Goal: Task Accomplishment & Management: Complete application form

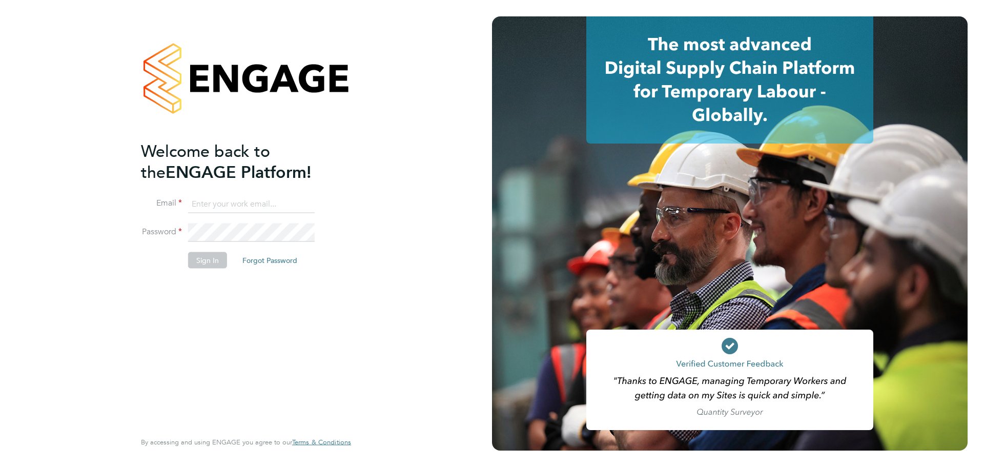
click at [247, 200] on input at bounding box center [251, 204] width 127 height 18
type input "chelsealawford@itsconstruction.co.uk"
click at [196, 253] on button "Sign In" at bounding box center [207, 260] width 39 height 16
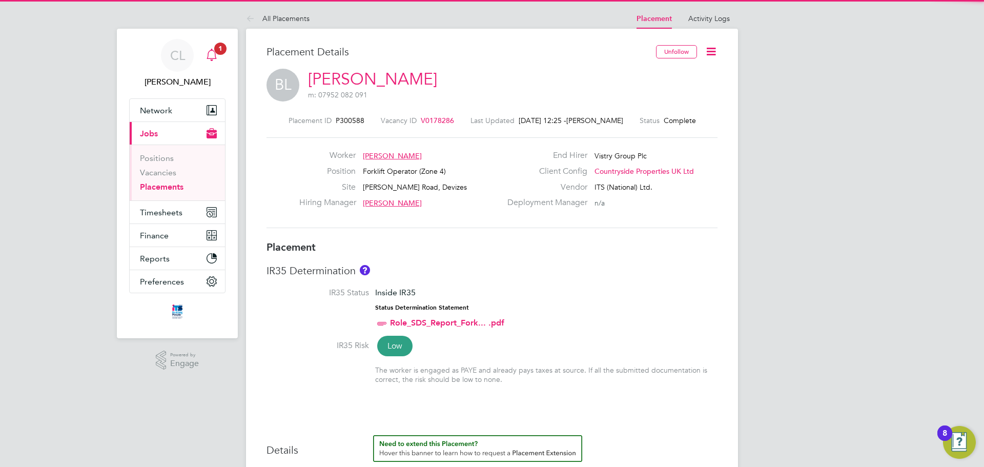
click at [216, 54] on icon "Main navigation" at bounding box center [211, 55] width 12 height 12
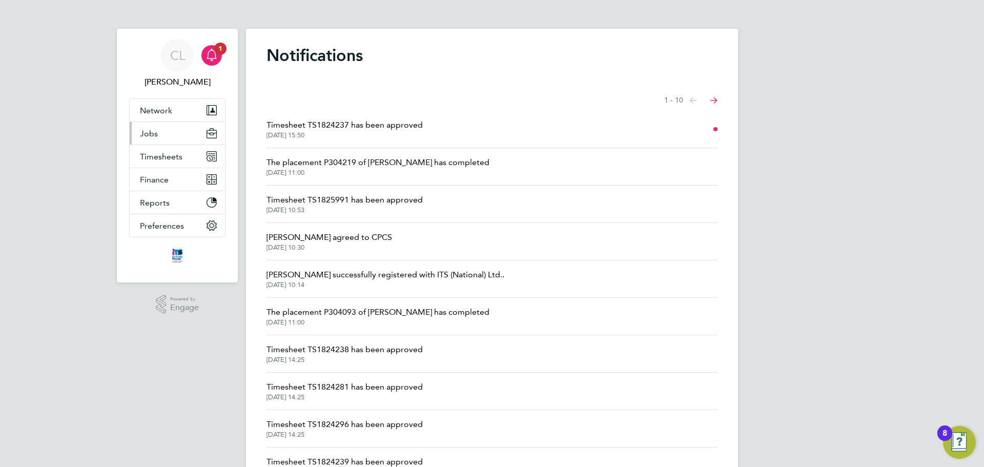
click at [157, 139] on button "Jobs" at bounding box center [177, 133] width 95 height 23
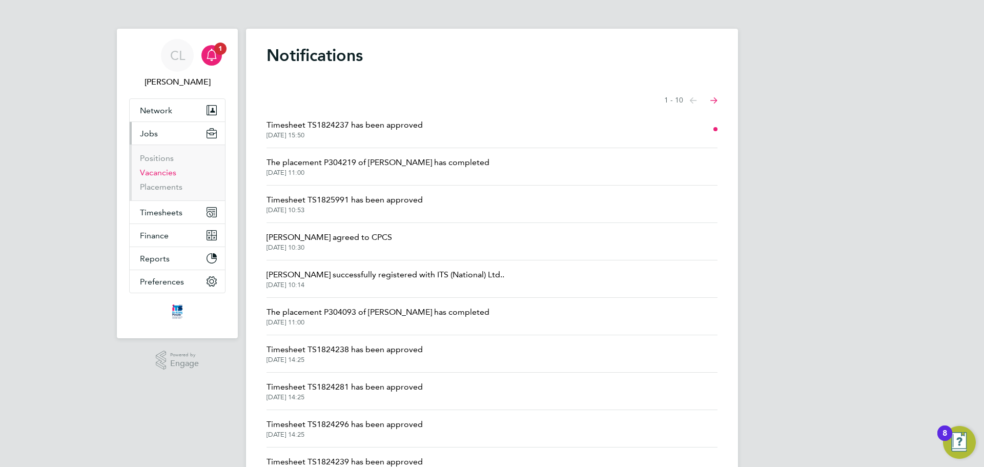
click at [170, 175] on link "Vacancies" at bounding box center [158, 173] width 36 height 10
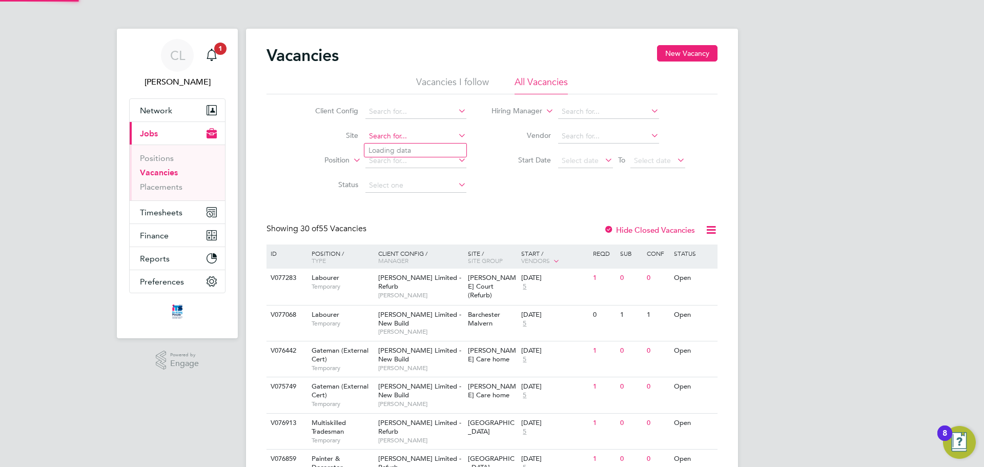
click at [407, 141] on input at bounding box center [415, 136] width 101 height 14
click at [414, 151] on li "Wan borough" at bounding box center [415, 150] width 102 height 14
type input "[GEOGRAPHIC_DATA]"
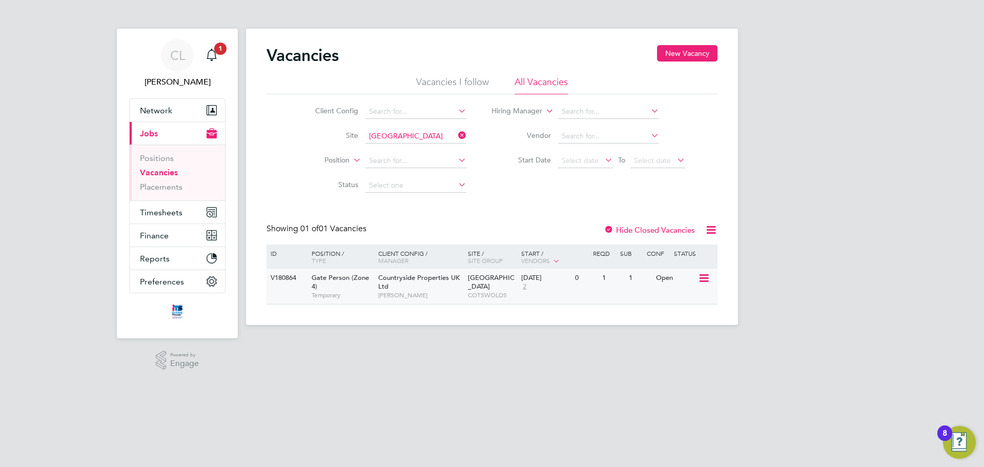
click at [400, 279] on span "Countryside Properties UK Ltd" at bounding box center [418, 281] width 81 height 17
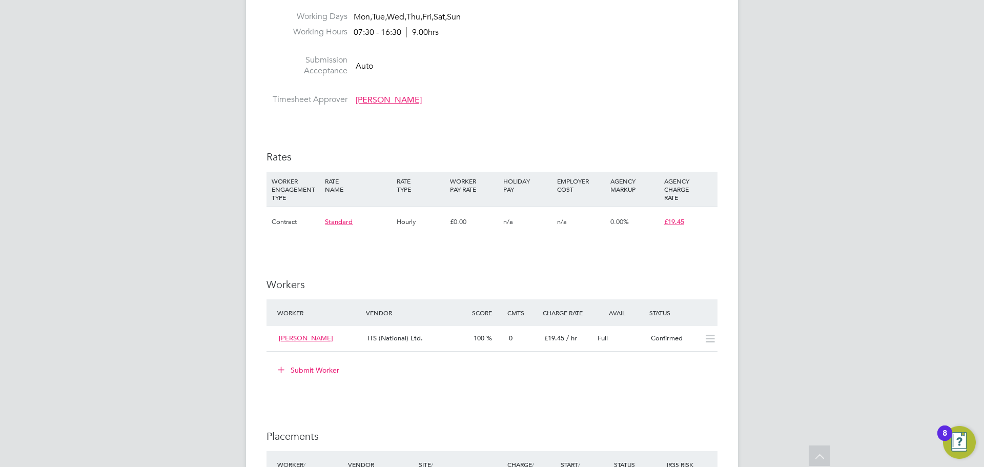
scroll to position [820, 0]
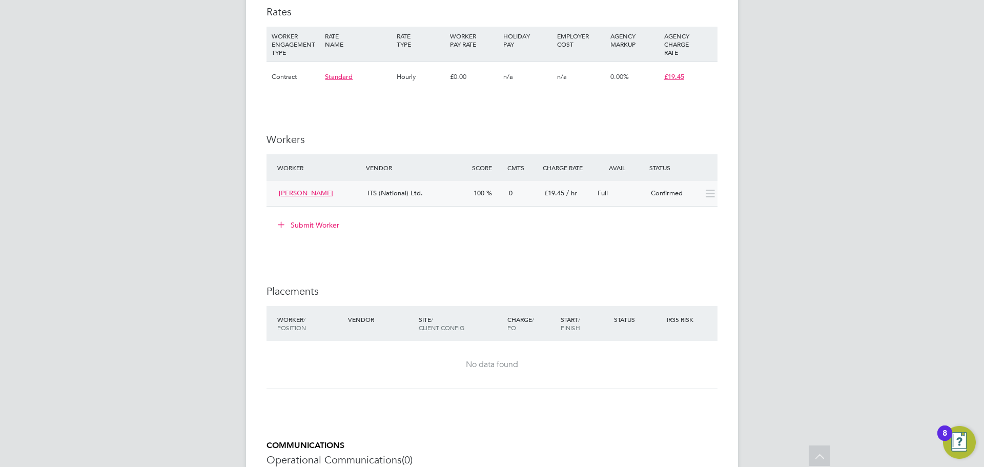
click at [602, 192] on span "Full" at bounding box center [602, 193] width 10 height 9
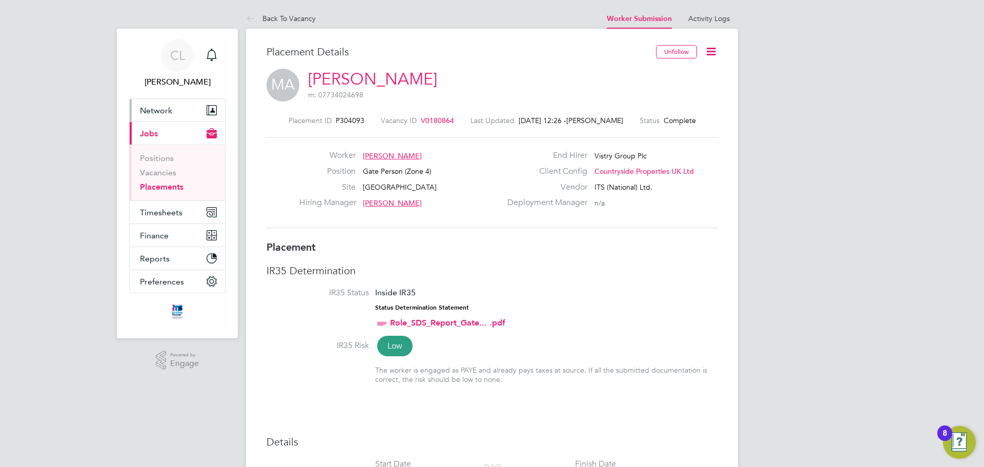
click at [192, 113] on button "Network" at bounding box center [177, 110] width 95 height 23
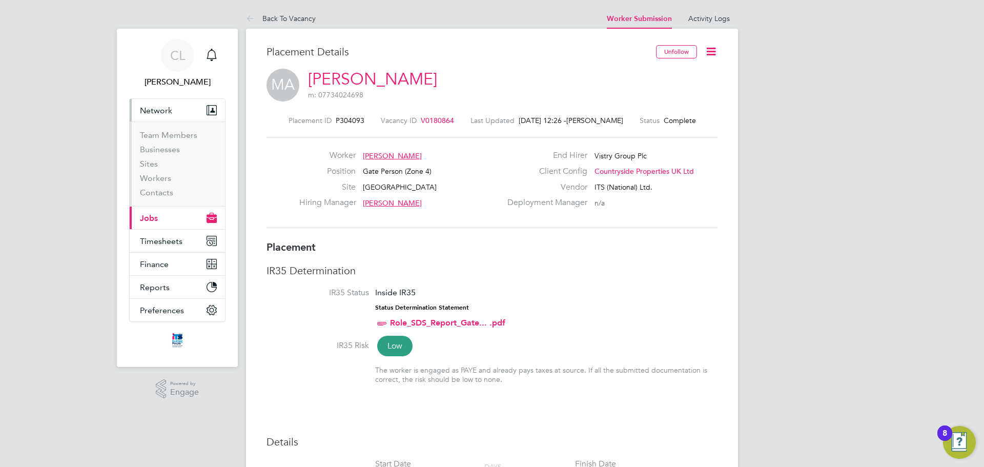
click at [151, 172] on li "Sites" at bounding box center [178, 166] width 77 height 14
click at [151, 175] on link "Workers" at bounding box center [155, 178] width 31 height 10
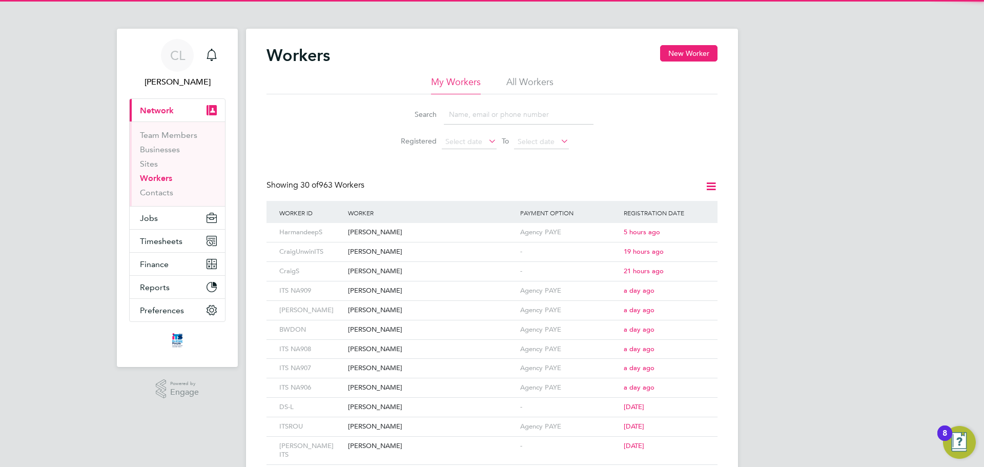
click at [463, 115] on input at bounding box center [519, 115] width 150 height 20
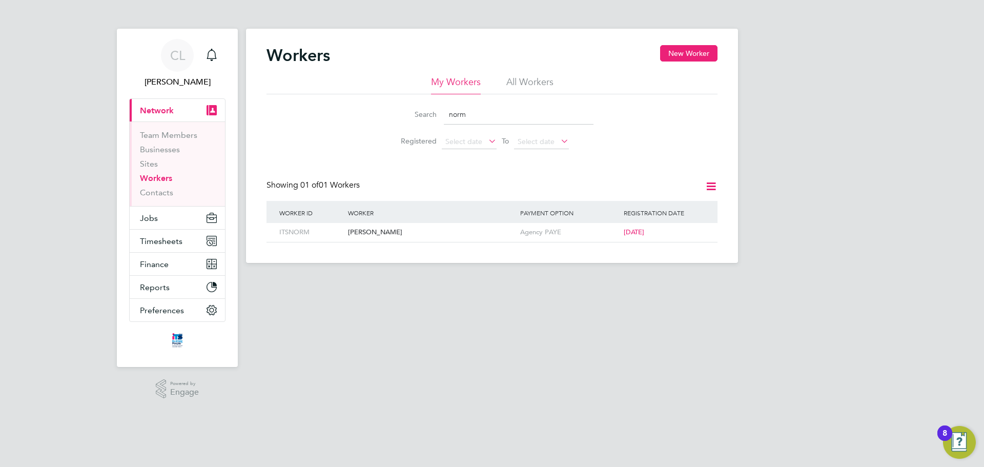
type input "norm"
click at [677, 57] on button "New Worker" at bounding box center [688, 53] width 57 height 16
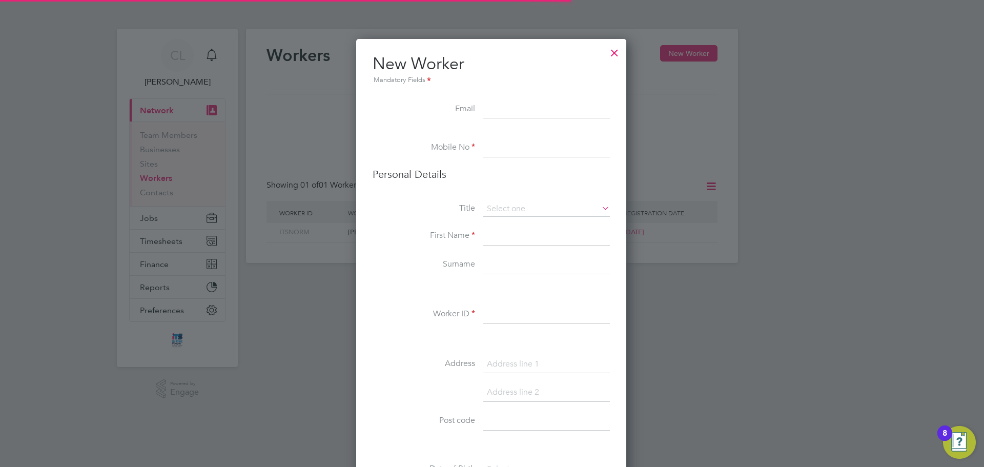
scroll to position [867, 272]
paste input "norm.n.george@gmail.com"
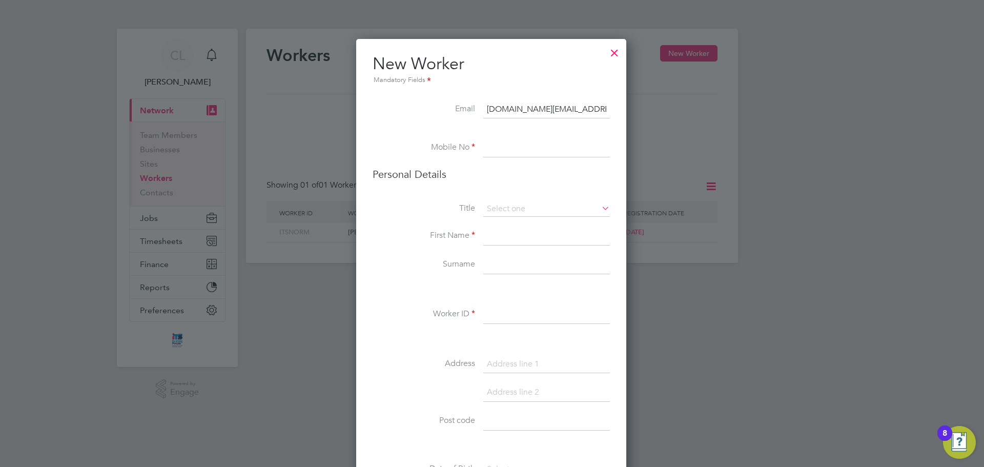
type input "norm.n.george@gmail.com"
drag, startPoint x: 505, startPoint y: 147, endPoint x: 493, endPoint y: 153, distance: 13.3
click at [505, 147] on input at bounding box center [546, 148] width 127 height 18
drag, startPoint x: 472, startPoint y: 150, endPoint x: 486, endPoint y: 151, distance: 13.9
paste input "07704 390604"
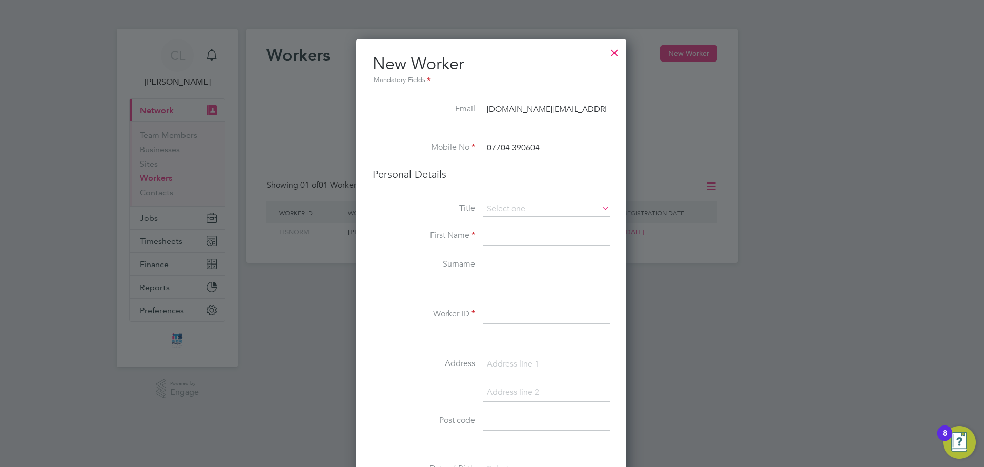
type input "07704 390604"
click at [496, 201] on li "Personal Details" at bounding box center [490, 185] width 237 height 34
click at [496, 203] on input at bounding box center [546, 208] width 127 height 15
click at [504, 222] on li "Mr" at bounding box center [547, 223] width 128 height 13
type input "Mr"
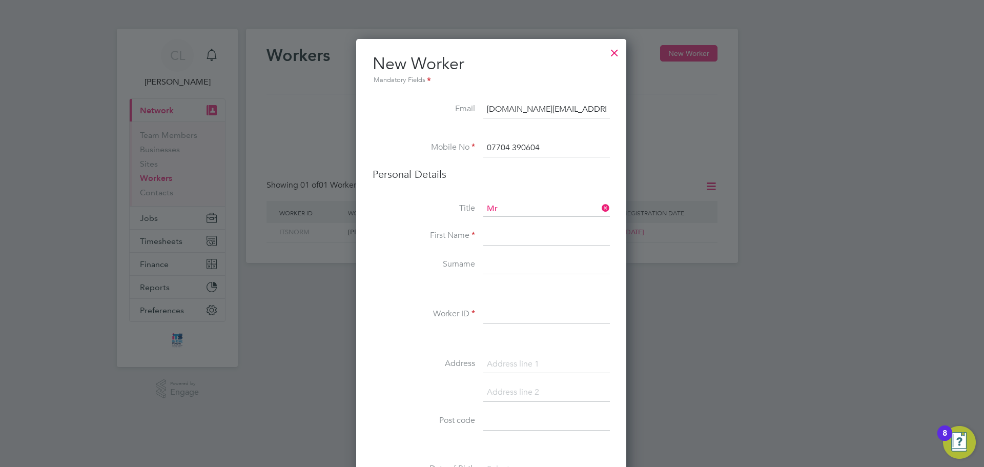
click at [500, 238] on input at bounding box center [546, 236] width 127 height 18
click at [500, 238] on input "Noramn" at bounding box center [546, 236] width 127 height 18
type input "[PERSON_NAME]"
type input "McKenzie"
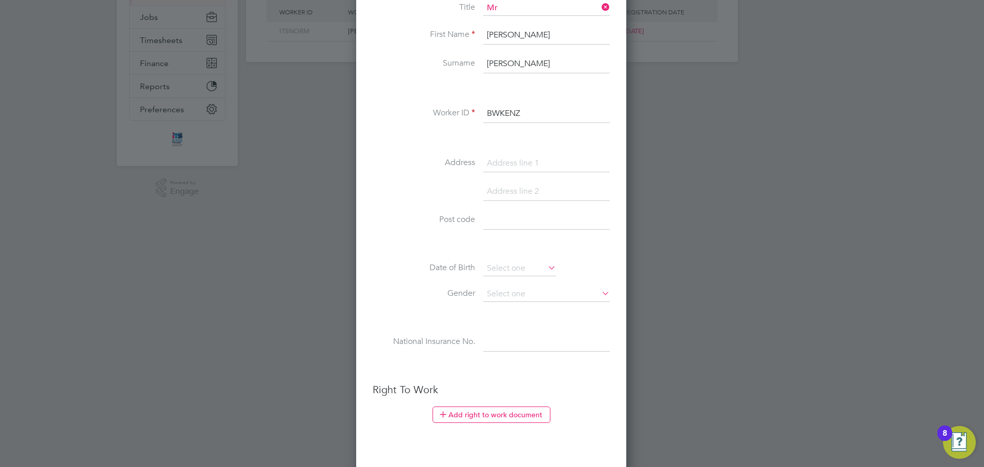
scroll to position [205, 0]
type input "BWKENZ"
click at [511, 154] on input at bounding box center [546, 159] width 127 height 18
type input "12 Rylane"
type input "SN1 7AW"
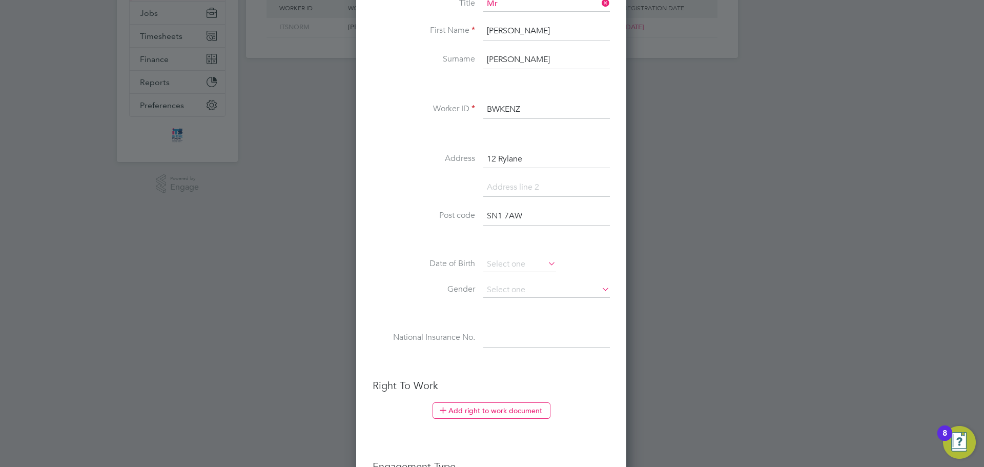
scroll to position [377, 0]
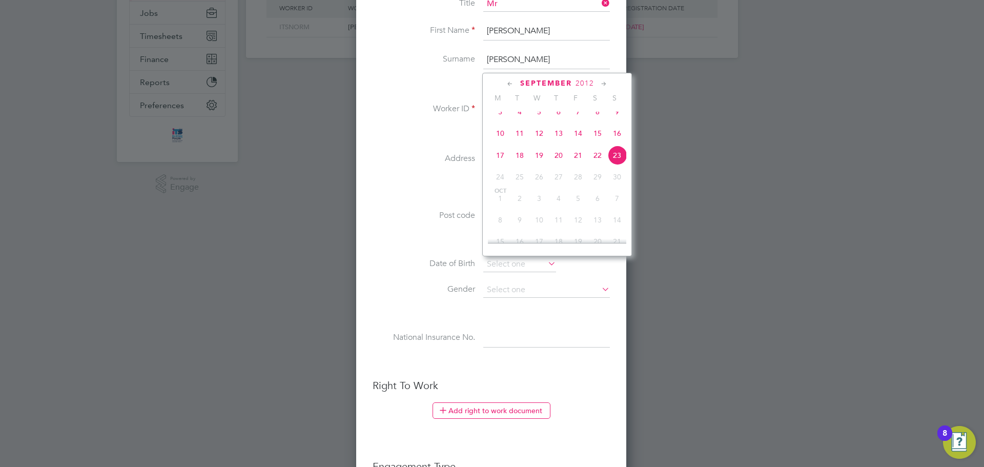
click at [587, 85] on span "2012" at bounding box center [584, 83] width 18 height 9
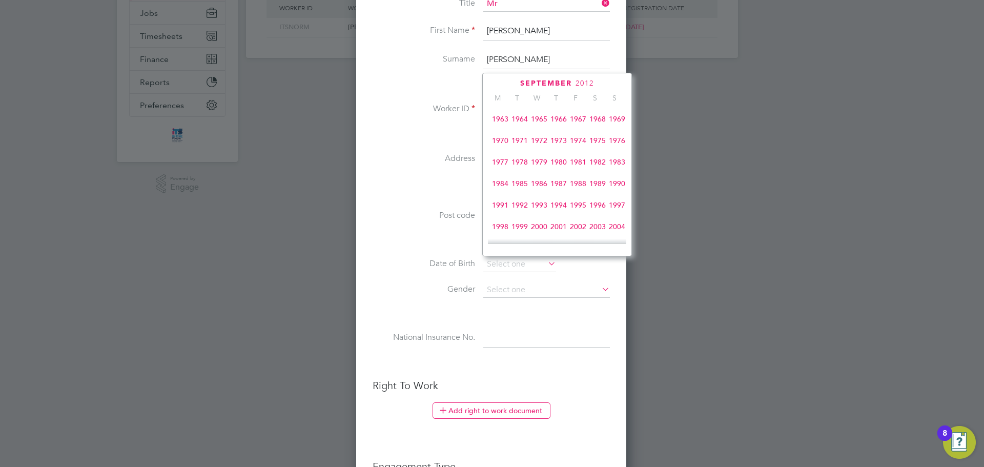
scroll to position [169, 0]
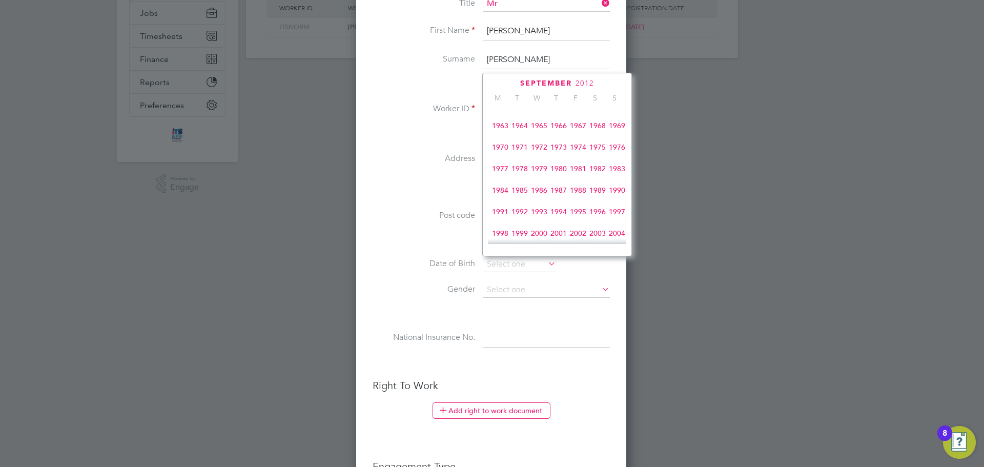
click at [538, 151] on span "1972" at bounding box center [538, 146] width 19 height 19
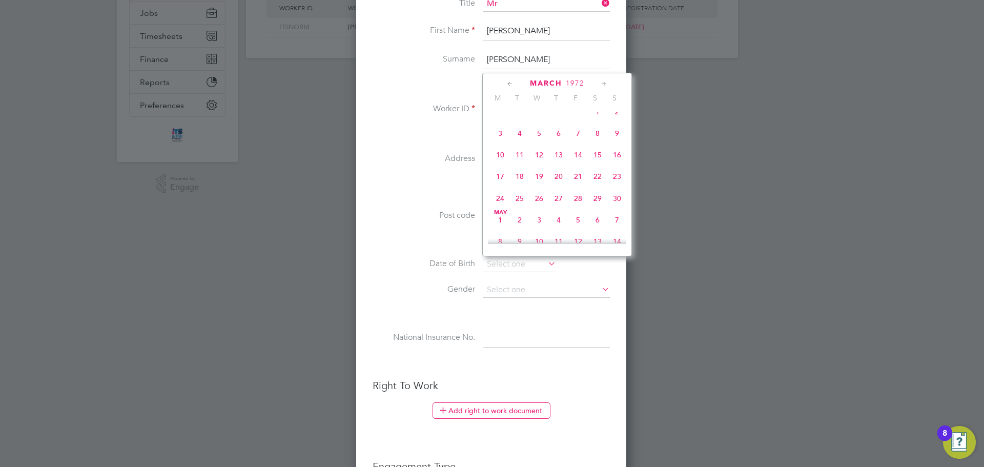
scroll to position [181, 0]
click at [562, 203] on span "9" at bounding box center [558, 199] width 19 height 19
type input "09 Mar 1972"
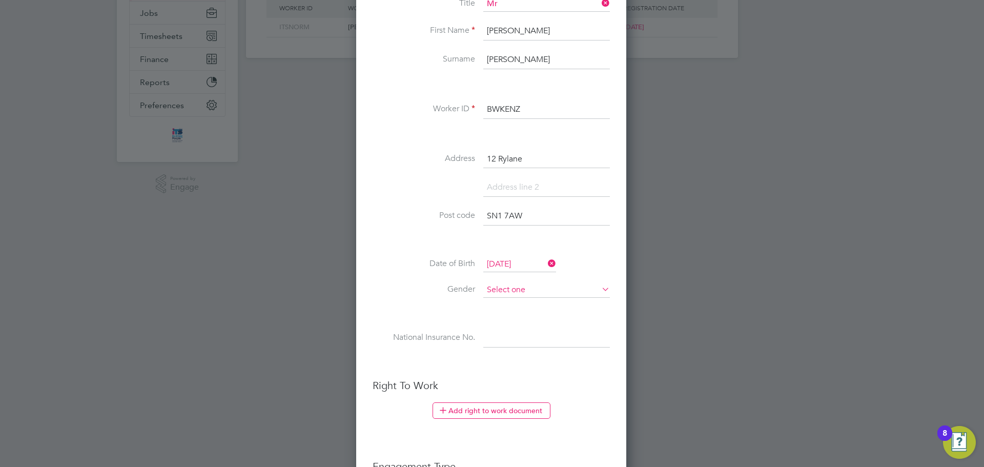
click at [518, 283] on input at bounding box center [546, 289] width 127 height 15
click at [513, 301] on li "Male" at bounding box center [547, 304] width 128 height 13
type input "Male"
paste input "NX958074A"
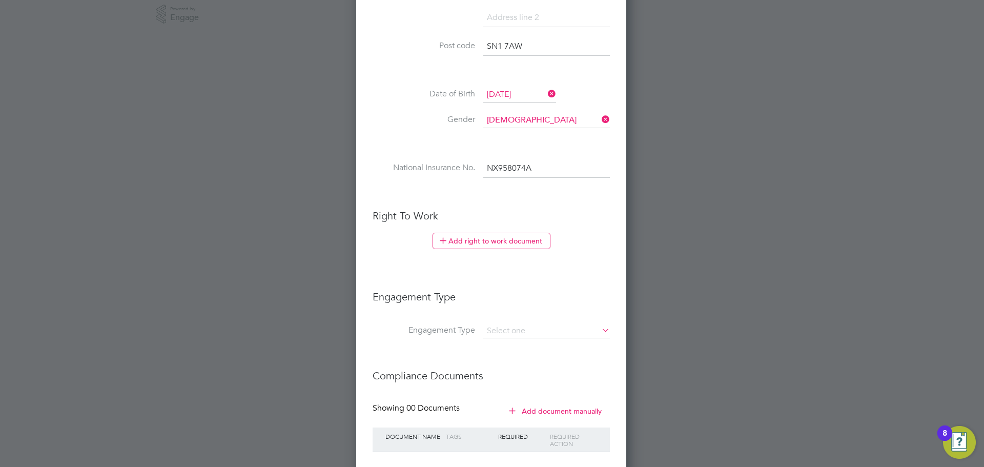
scroll to position [410, 0]
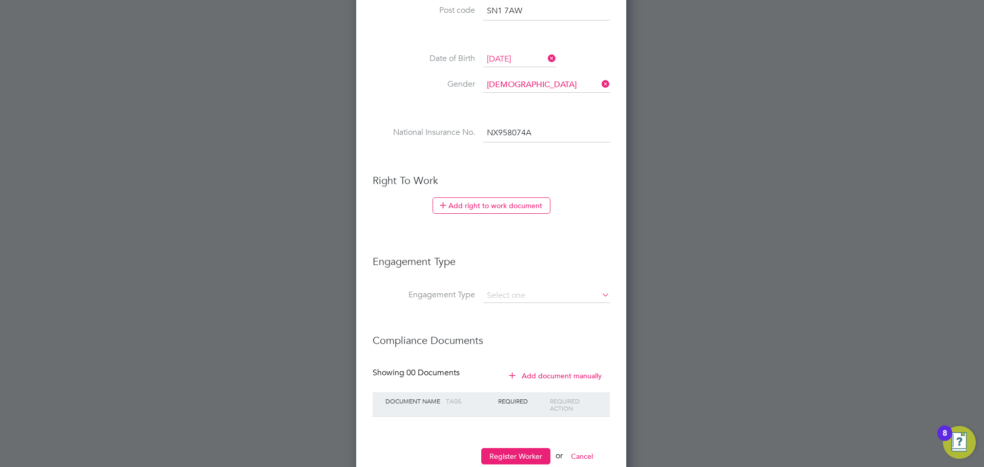
type input "NX 95 80 74 A"
click at [500, 215] on li "Add right to work document" at bounding box center [490, 210] width 237 height 27
click at [501, 213] on button "Add right to work document" at bounding box center [491, 205] width 118 height 16
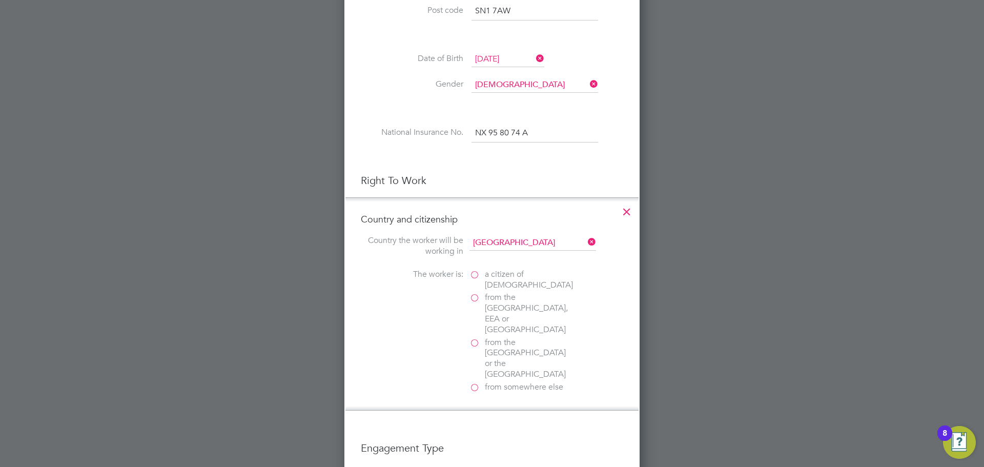
click at [492, 280] on span "a citizen of United Kingdom" at bounding box center [529, 280] width 88 height 22
click at [0, 0] on input "a citizen of United Kingdom" at bounding box center [0, 0] width 0 height 0
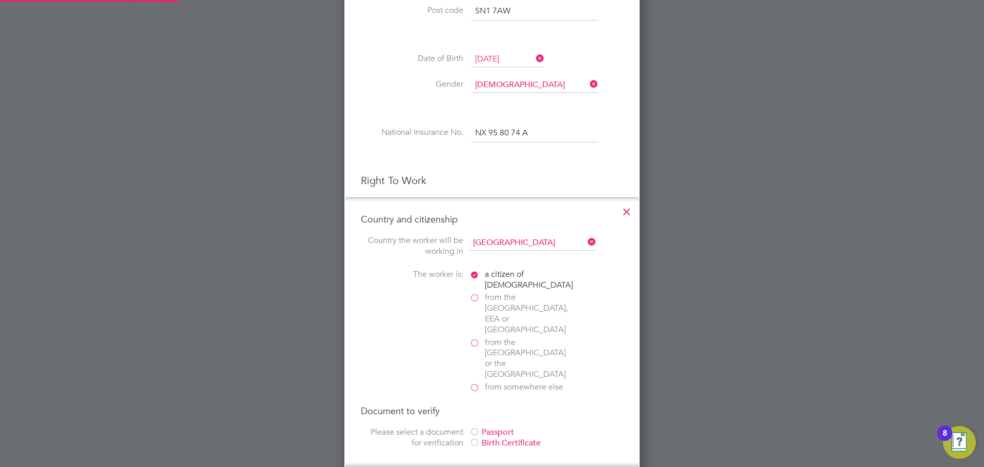
scroll to position [1076, 296]
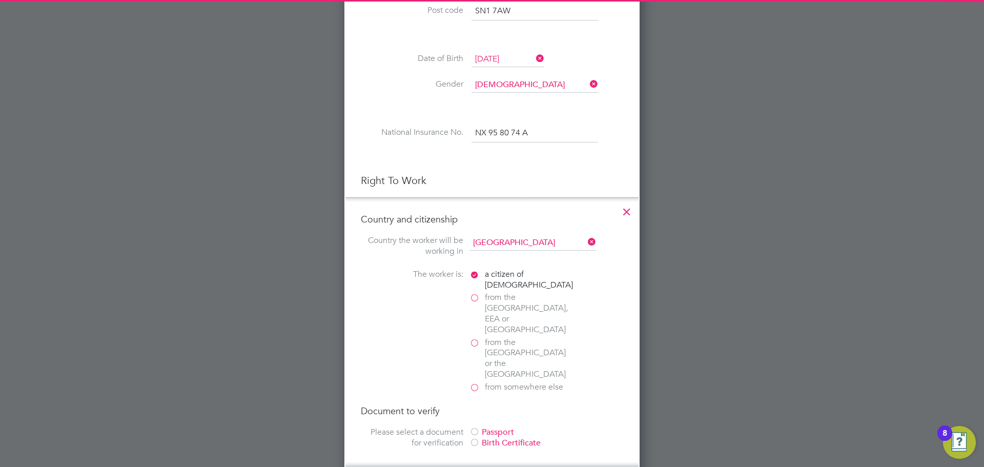
click at [492, 427] on div "Passport" at bounding box center [546, 432] width 154 height 11
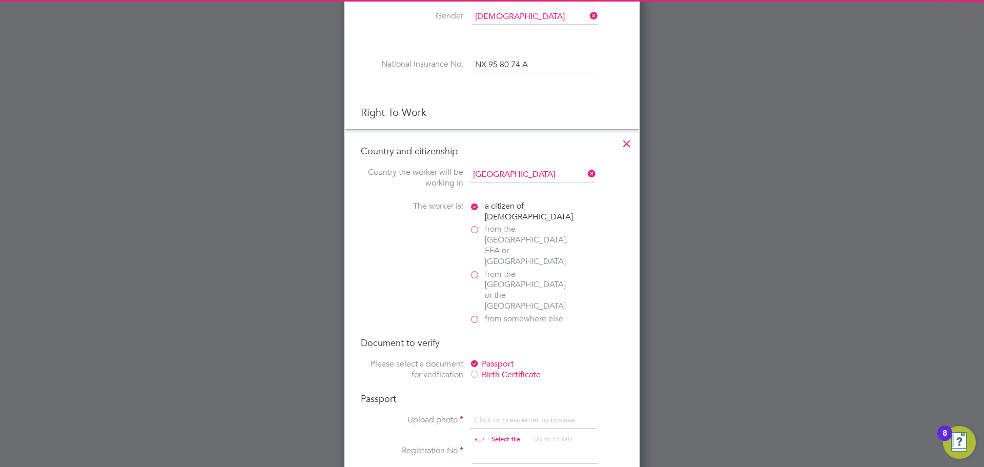
scroll to position [564, 0]
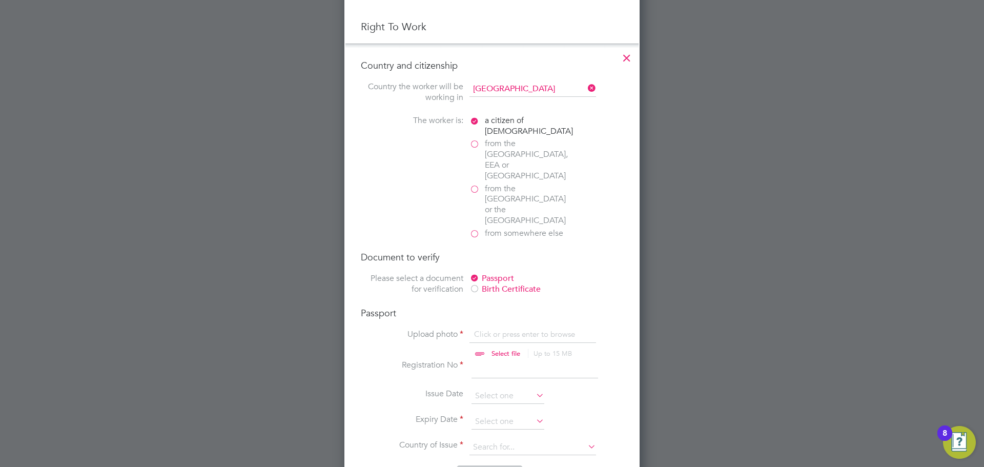
click at [492, 329] on input "file" at bounding box center [515, 344] width 161 height 31
type input "C:\fakepath\UK Passport.jpg"
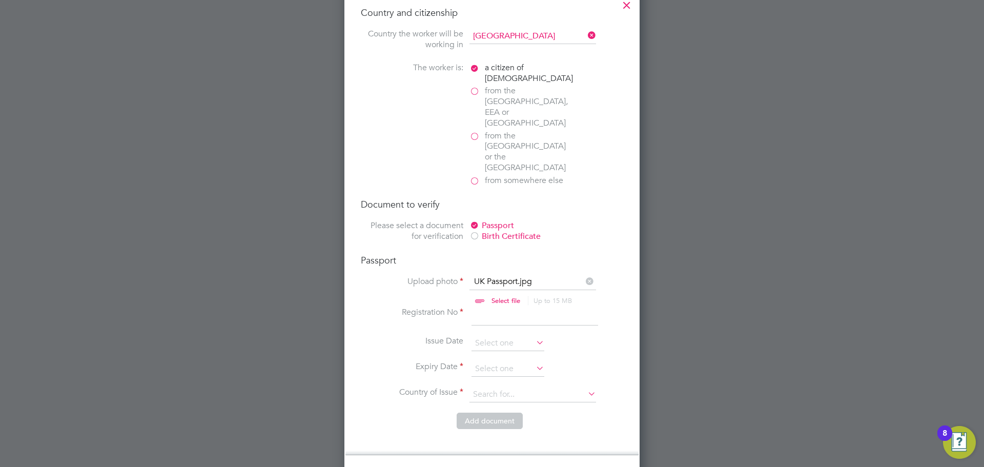
scroll to position [666, 0]
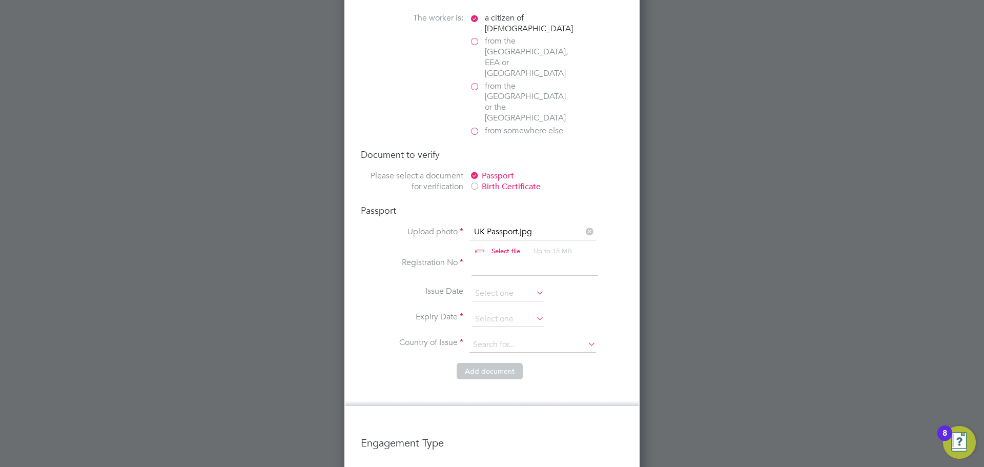
click at [482, 257] on input at bounding box center [534, 266] width 127 height 18
click at [487, 257] on input at bounding box center [534, 266] width 127 height 18
type input "121809055"
click at [496, 312] on input at bounding box center [507, 319] width 73 height 15
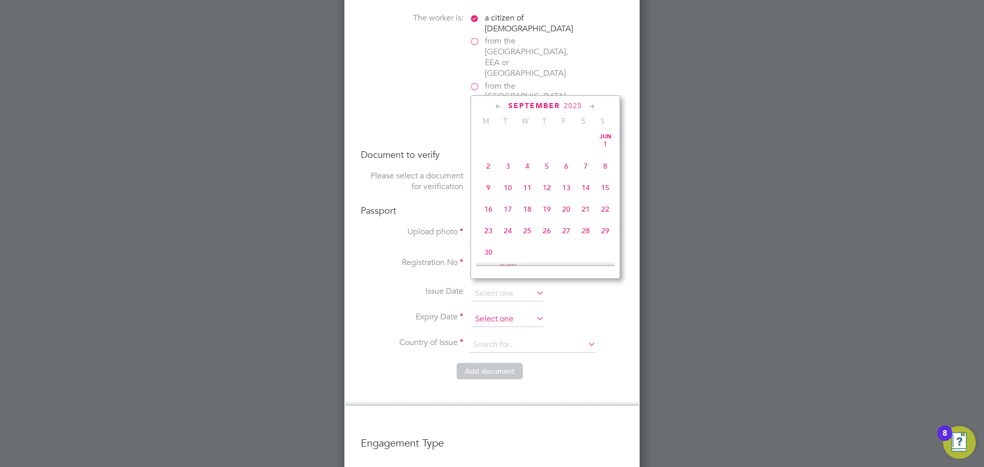
scroll to position [377, 0]
click at [540, 105] on span "September" at bounding box center [534, 105] width 52 height 9
click at [510, 228] on span "30" at bounding box center [507, 222] width 19 height 19
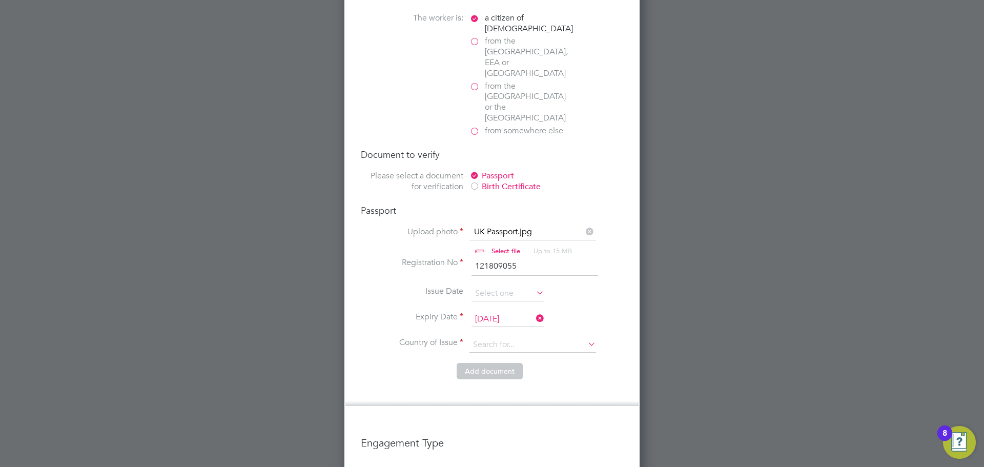
click at [495, 312] on input "30 Sep 2025" at bounding box center [507, 319] width 73 height 15
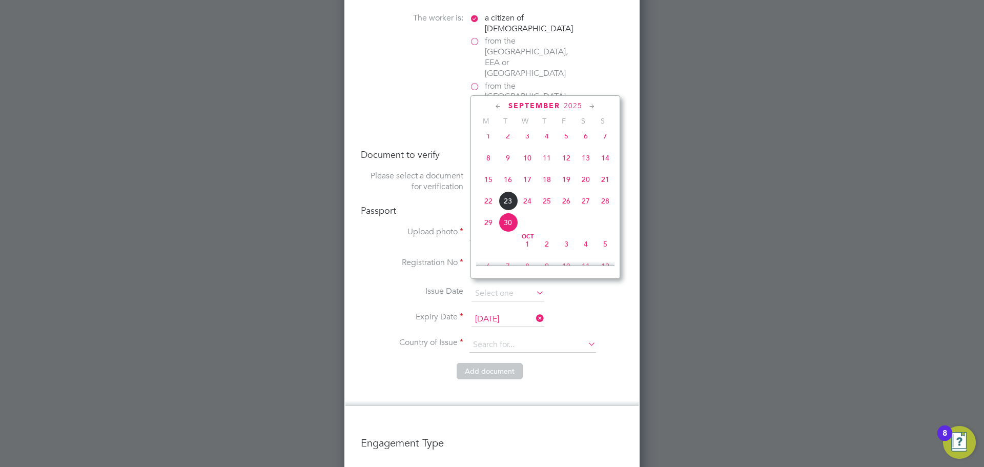
scroll to position [399, 0]
click at [572, 107] on span "2025" at bounding box center [573, 105] width 18 height 9
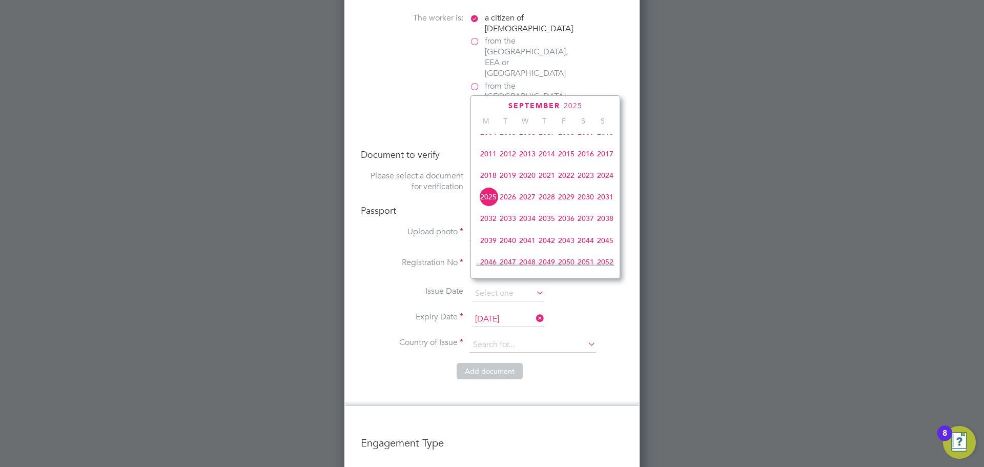
click at [589, 200] on span "2030" at bounding box center [585, 196] width 19 height 19
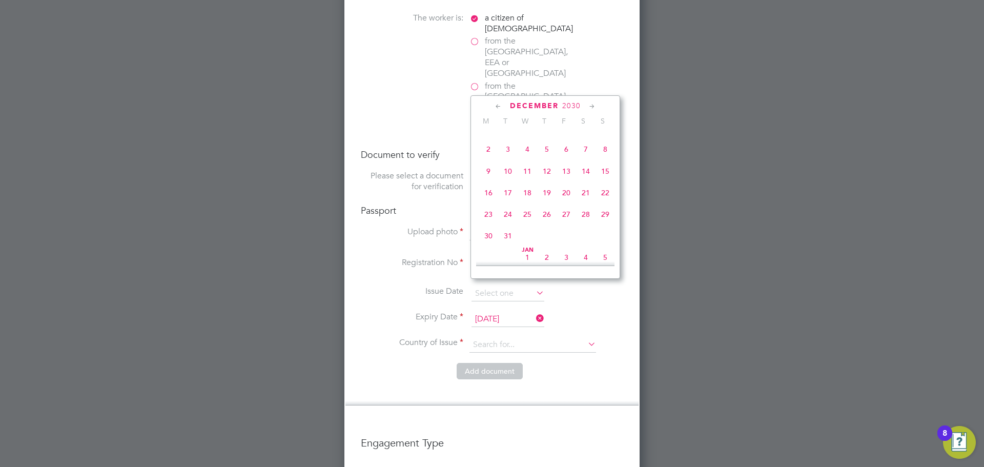
scroll to position [645, 0]
click at [587, 158] on span "30" at bounding box center [585, 147] width 19 height 19
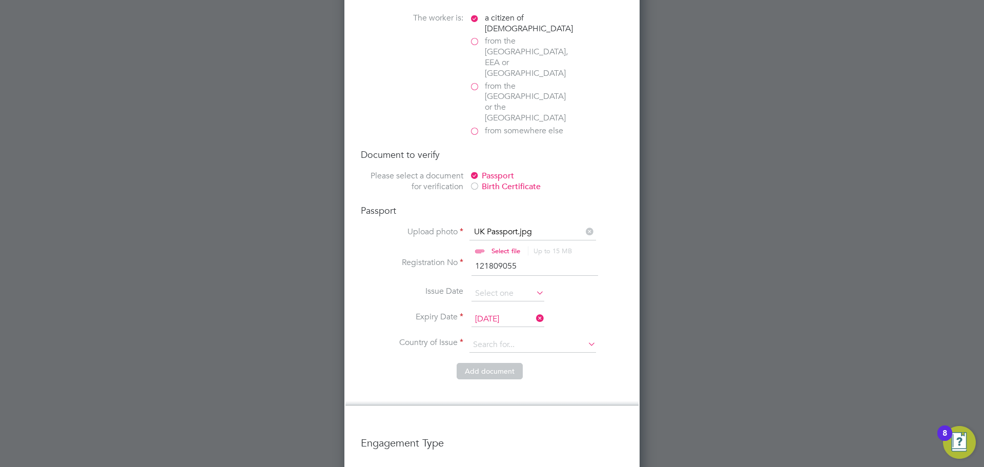
click at [483, 312] on input "30 Nov 2030" at bounding box center [507, 319] width 73 height 15
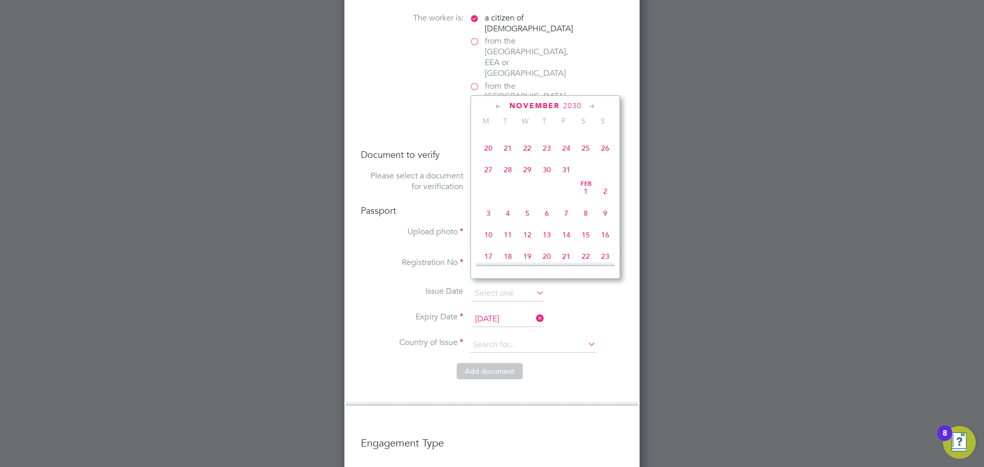
scroll to position [399, 0]
click at [532, 228] on span "4" at bounding box center [526, 220] width 19 height 19
type input "[DATE]"
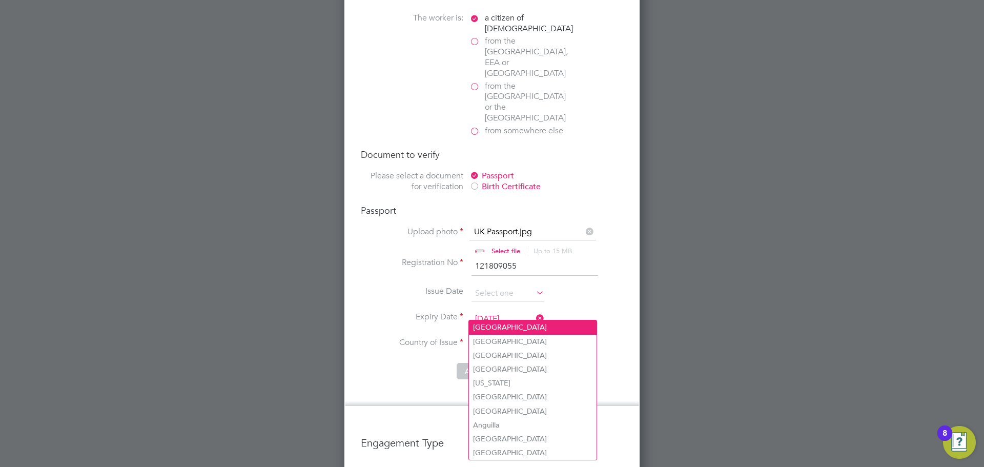
type input "United Kingdom"
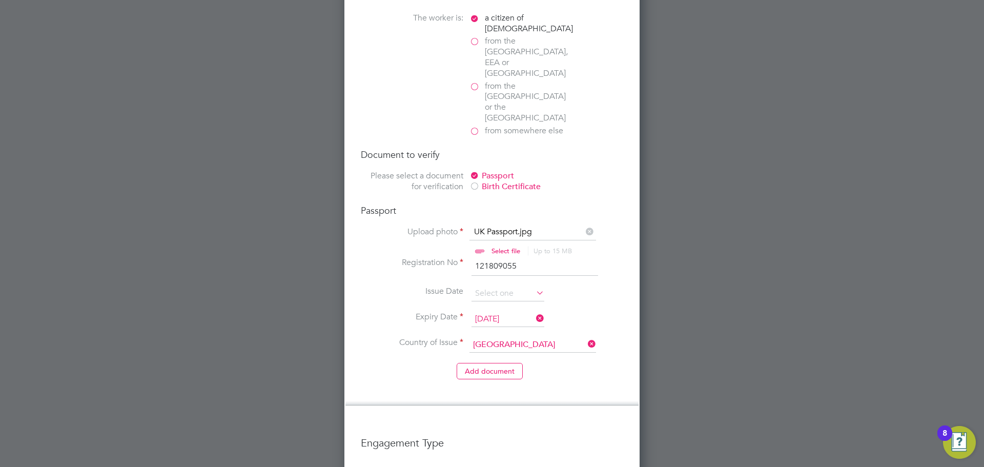
click at [541, 326] on li "United Kingdom" at bounding box center [533, 327] width 128 height 14
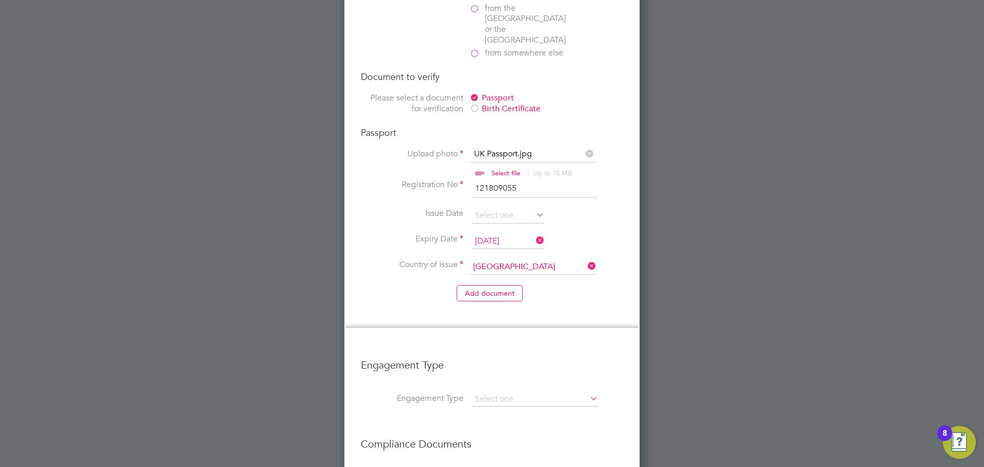
scroll to position [844, 0]
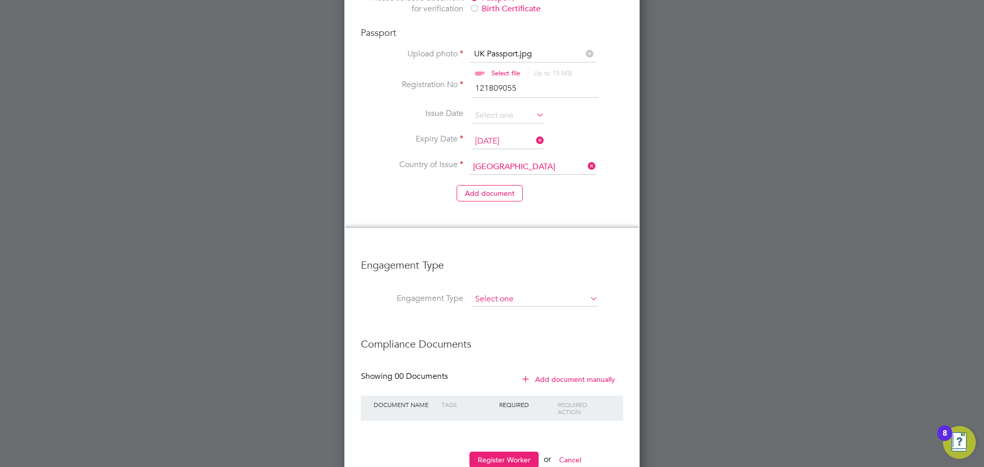
click at [506, 292] on input at bounding box center [534, 299] width 127 height 14
click at [501, 291] on li "PAYE Direct" at bounding box center [535, 296] width 128 height 15
type input "PAYE Direct"
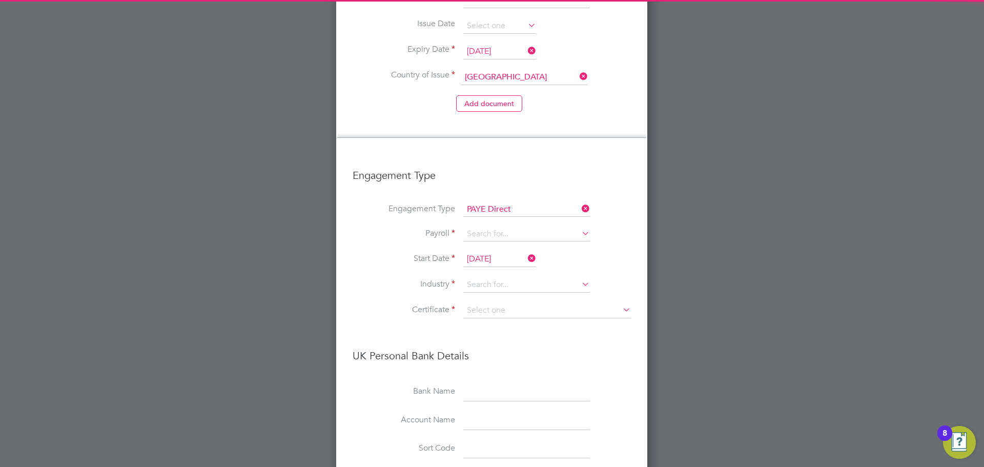
scroll to position [998, 0]
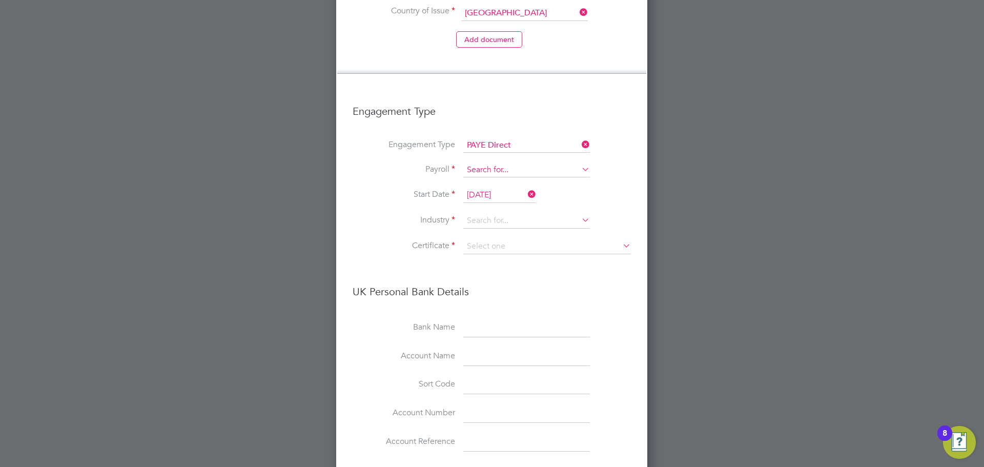
click at [468, 163] on input at bounding box center [526, 170] width 127 height 14
click at [481, 153] on li "Agency PAYE" at bounding box center [527, 153] width 128 height 15
type input "Agency PAYE"
click at [483, 213] on input at bounding box center [526, 220] width 127 height 15
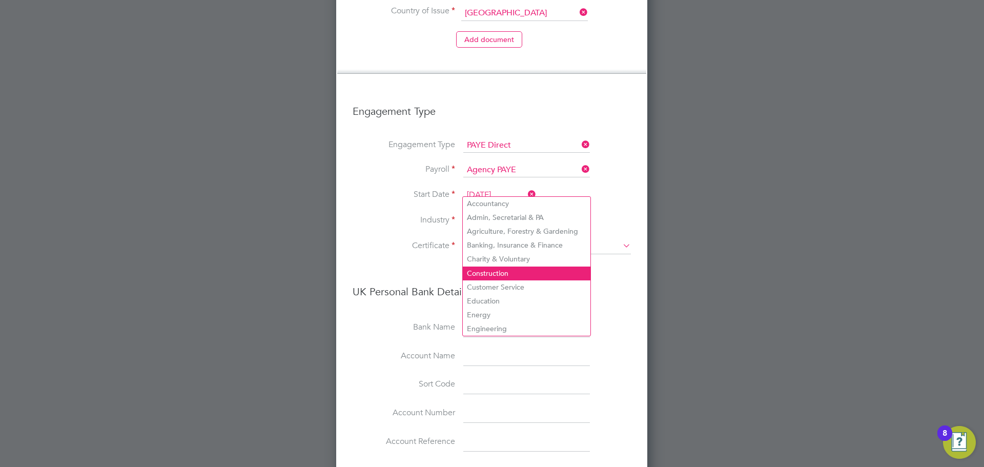
click at [485, 266] on li "Construction" at bounding box center [527, 273] width 128 height 14
type input "Construction"
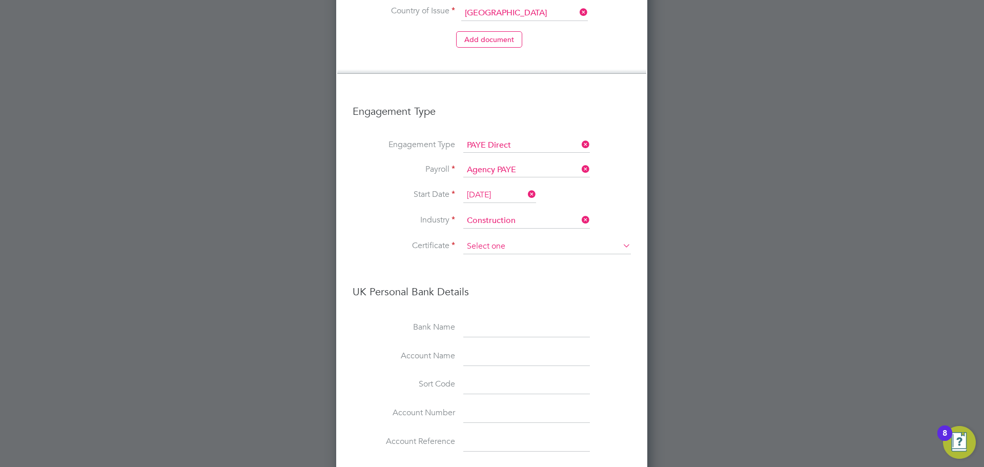
click at [476, 239] on input at bounding box center [547, 246] width 168 height 15
click at [487, 243] on li "No, worker doesn't have a P45 certificate" at bounding box center [547, 242] width 169 height 13
type input "No, worker doesn't have a P45 certificate"
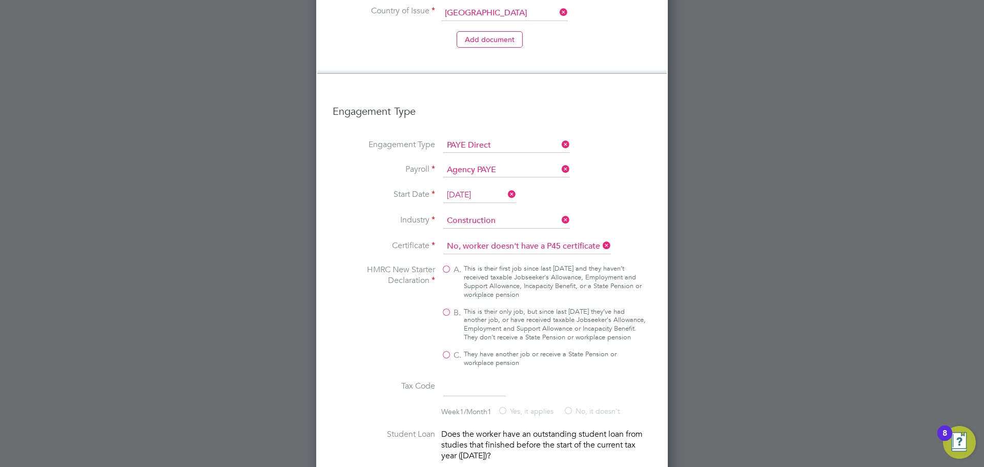
scroll to position [1874, 351]
click at [494, 307] on div "This is their only job, but since last 6 April they’ve had another job, or have…" at bounding box center [555, 324] width 182 height 35
click at [0, 0] on input "B. This is their only job, but since last 6 April they’ve had another job, or h…" at bounding box center [0, 0] width 0 height 0
type input "1257L"
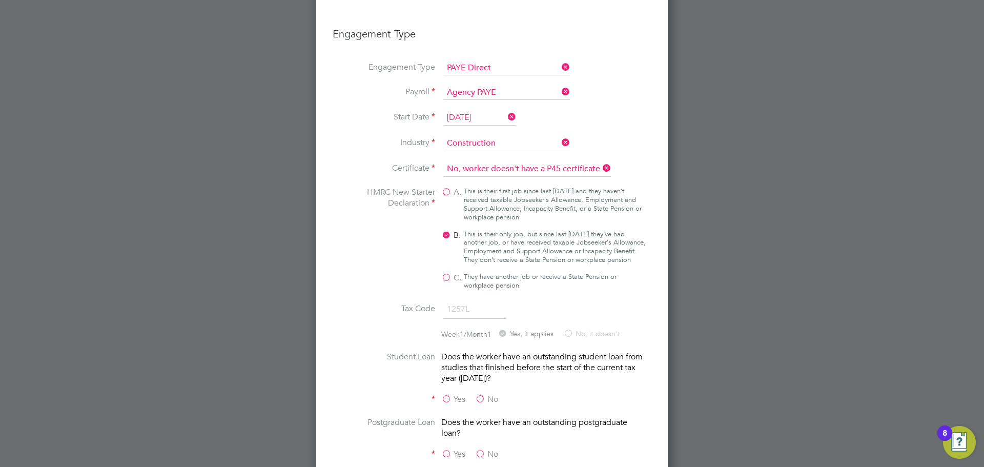
scroll to position [1151, 0]
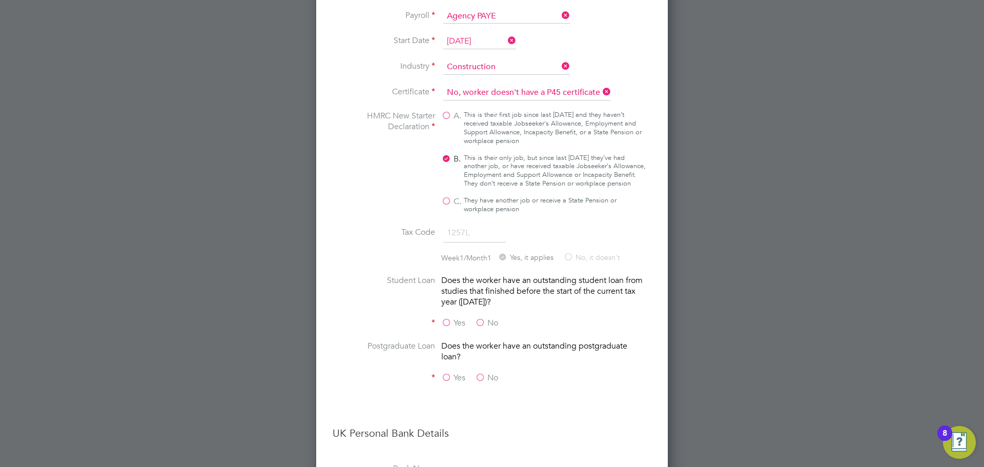
click at [486, 318] on label "No" at bounding box center [486, 323] width 23 height 11
click at [0, 0] on input "No" at bounding box center [0, 0] width 0 height 0
click at [487, 372] on label "No" at bounding box center [486, 377] width 23 height 11
click at [0, 0] on input "No" at bounding box center [0, 0] width 0 height 0
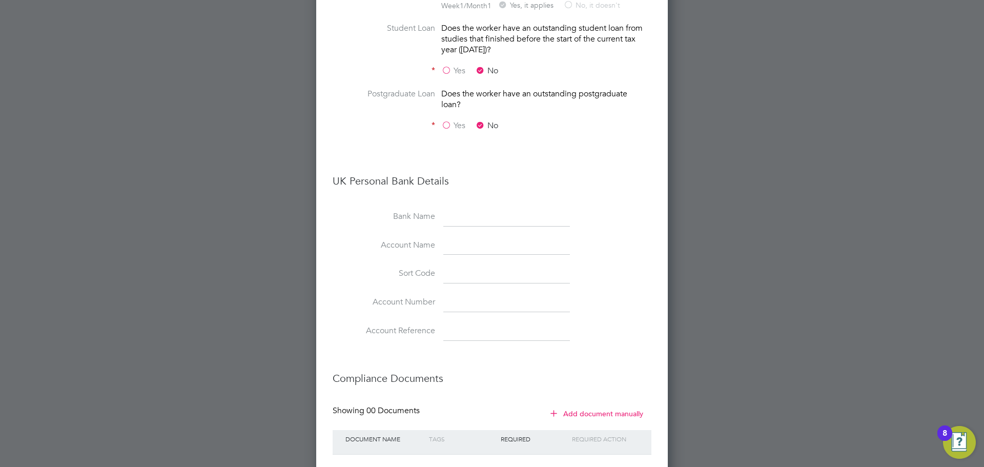
scroll to position [1446, 0]
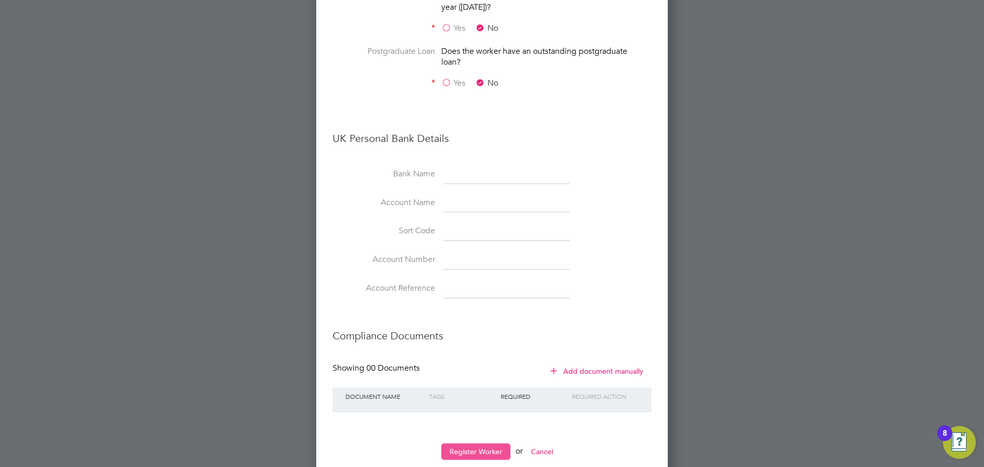
click at [499, 443] on button "Register Worker" at bounding box center [475, 451] width 69 height 16
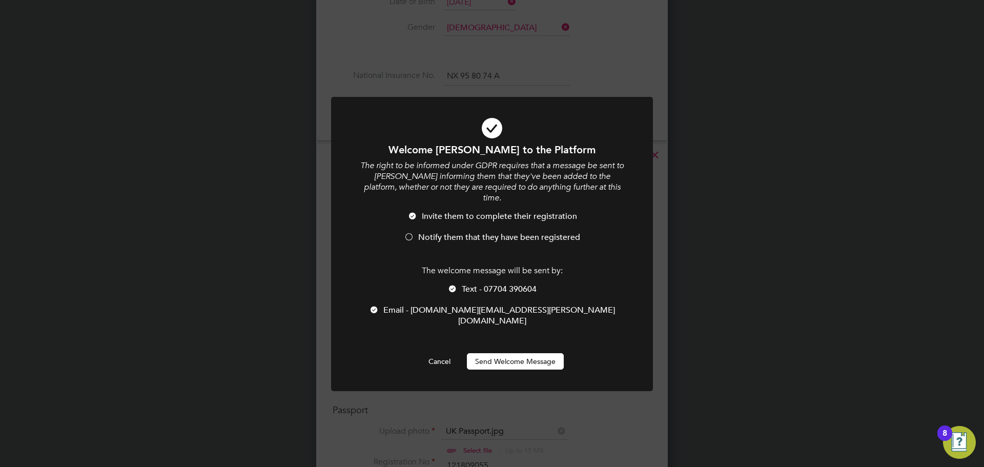
click at [434, 232] on span "Notify them that they have been registered" at bounding box center [499, 237] width 162 height 10
click at [466, 284] on span "Text - 07704 390604" at bounding box center [499, 289] width 75 height 10
click at [460, 305] on span "Email - norm.n.george@gmail.com" at bounding box center [499, 315] width 232 height 21
click at [505, 353] on button "Send Welcome Message" at bounding box center [515, 361] width 97 height 16
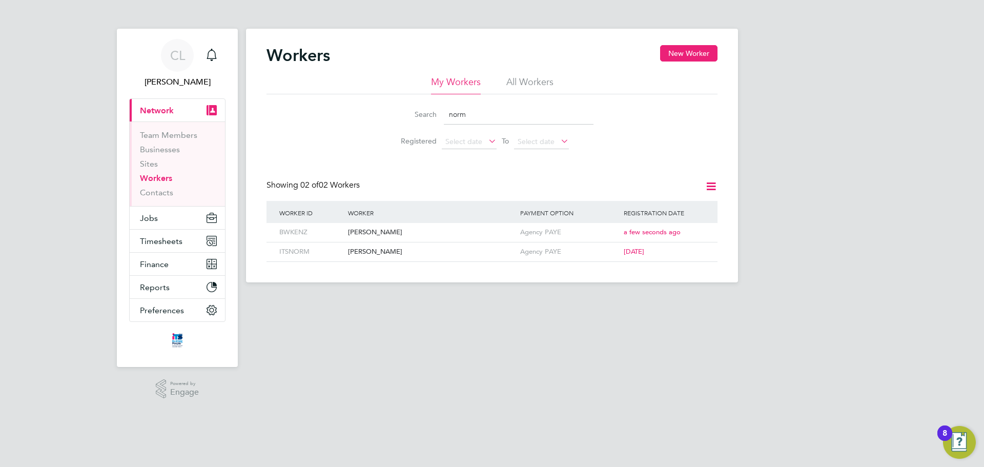
click at [507, 299] on html "CL Chelsea Lawford Notifications Applications: Current page: Network Team Membe…" at bounding box center [492, 149] width 984 height 299
click at [471, 230] on div "[PERSON_NAME]" at bounding box center [431, 232] width 172 height 19
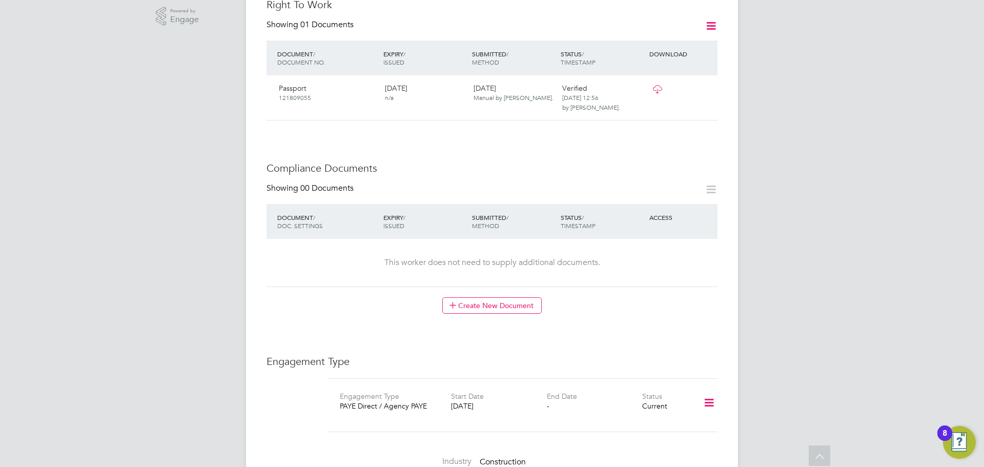
scroll to position [461, 0]
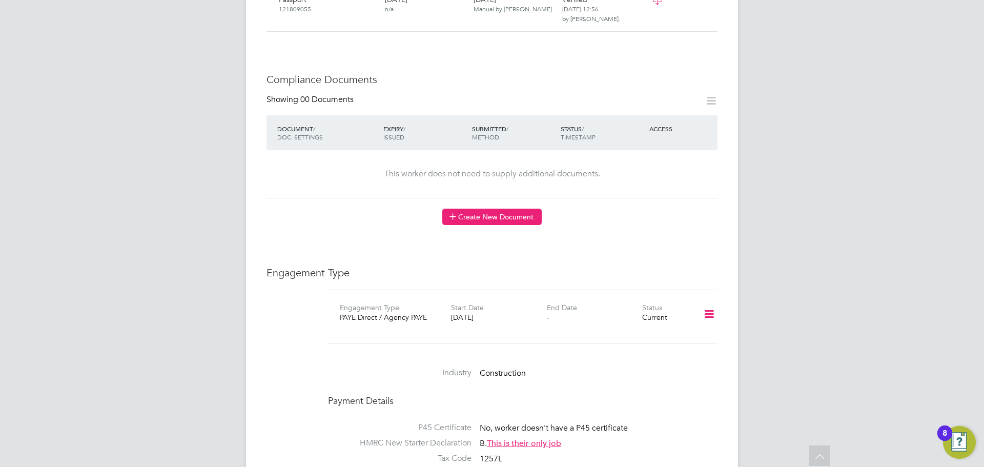
click at [497, 209] on button "Create New Document" at bounding box center [491, 217] width 99 height 16
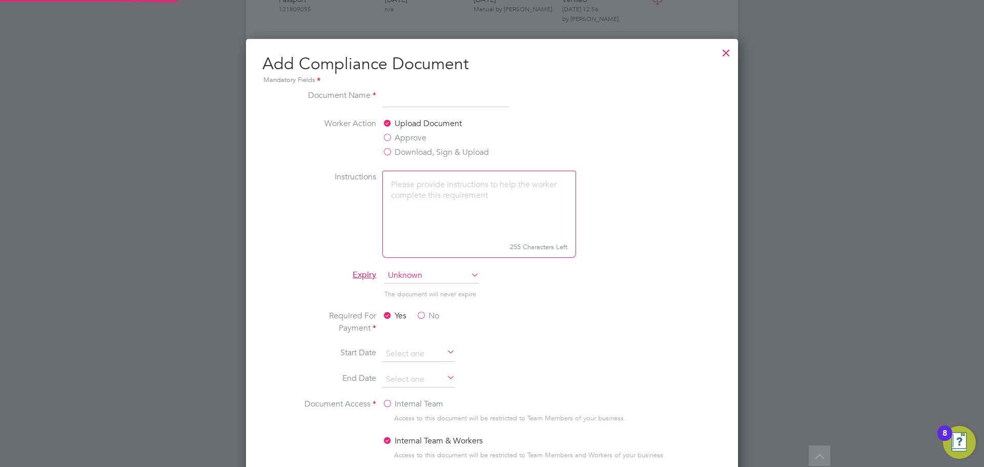
scroll to position [538, 492]
click at [418, 139] on label "Approve" at bounding box center [404, 138] width 44 height 12
click at [0, 0] on input "Approve" at bounding box center [0, 0] width 0 height 0
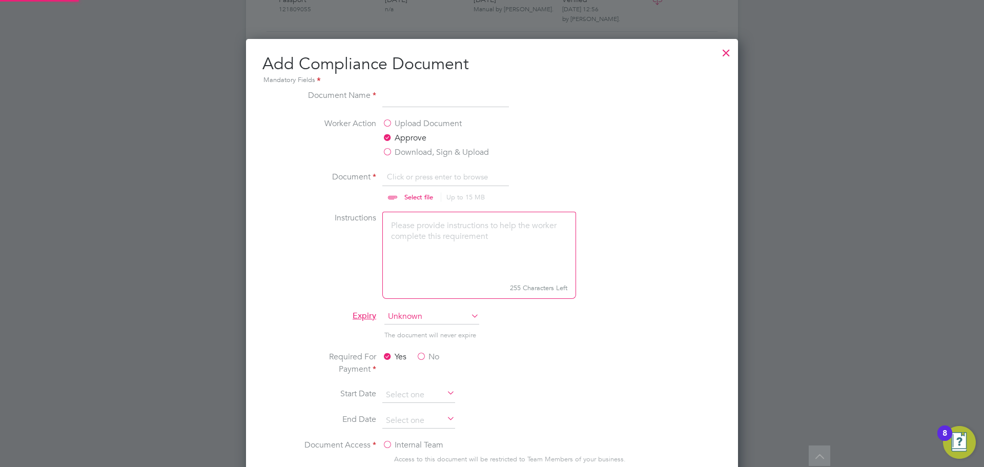
scroll to position [15, 127]
click at [423, 98] on input at bounding box center [445, 98] width 127 height 18
type input "CITB CSCS CHECK"
click at [420, 188] on input "file" at bounding box center [428, 186] width 161 height 31
type input "C:\fakepath\CITB Check.JPG"
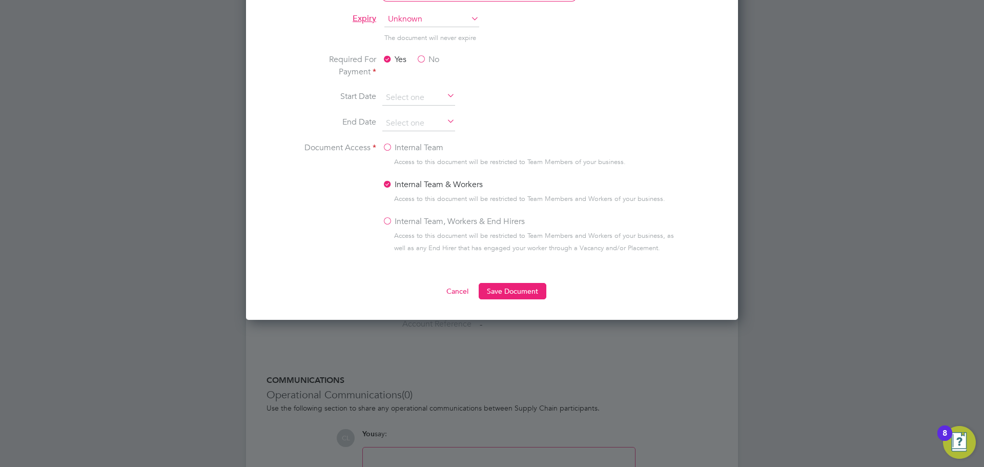
scroll to position [769, 0]
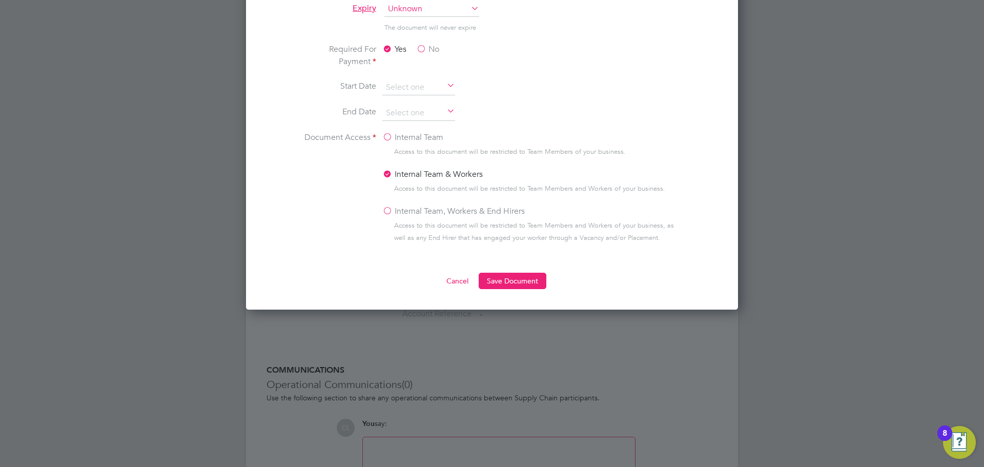
click at [416, 52] on div "Yes No" at bounding box center [459, 56] width 154 height 27
click at [426, 50] on label "No" at bounding box center [427, 49] width 23 height 12
click at [0, 0] on input "No" at bounding box center [0, 0] width 0 height 0
click at [414, 213] on label "Internal Team, Workers & End Hirers" at bounding box center [453, 211] width 142 height 12
click at [0, 0] on input "Internal Team, Workers & End Hirers" at bounding box center [0, 0] width 0 height 0
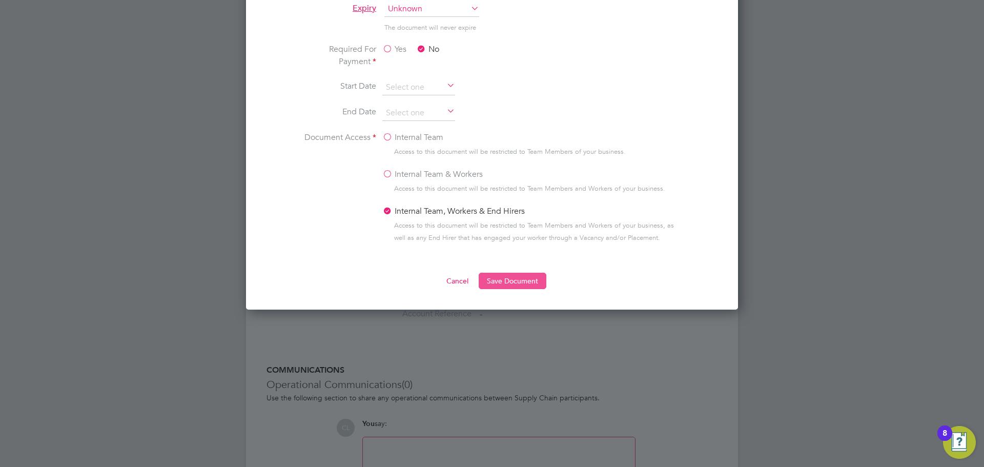
click at [501, 286] on button "Save Document" at bounding box center [513, 281] width 68 height 16
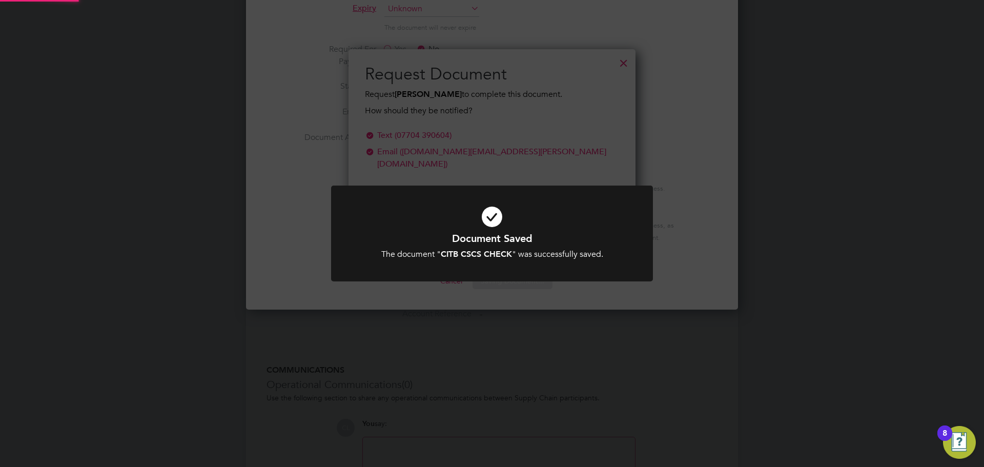
scroll to position [164, 287]
click at [501, 267] on div at bounding box center [492, 233] width 322 height 96
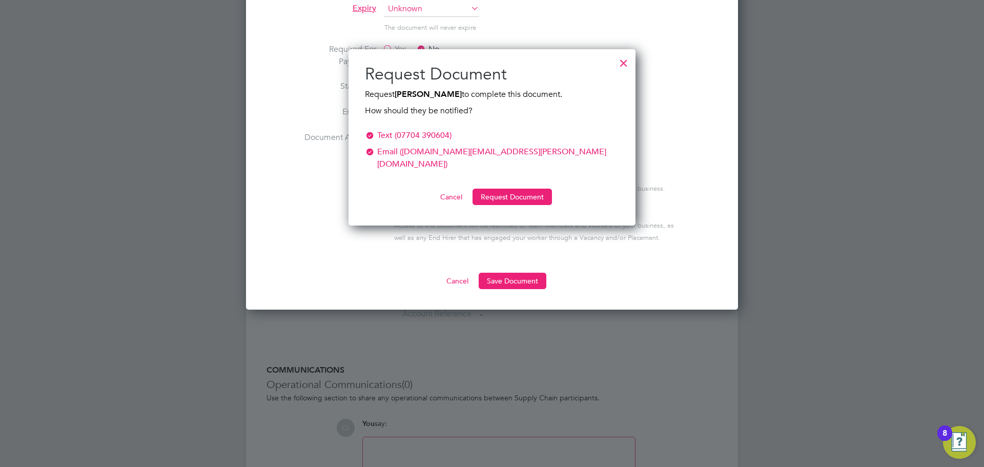
click at [451, 135] on div "Text (07704 390604)" at bounding box center [414, 135] width 74 height 12
click at [493, 174] on ng-form "Text (07704 390604) Email (norm.n.george@gmail.com) Cancel Request Document" at bounding box center [492, 167] width 254 height 76
click at [494, 189] on button "Request Document" at bounding box center [511, 197] width 79 height 16
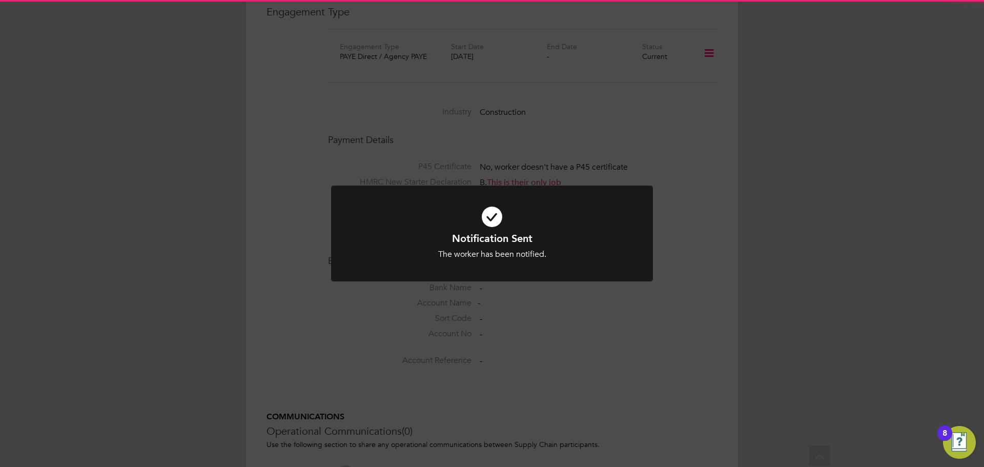
scroll to position [769, 0]
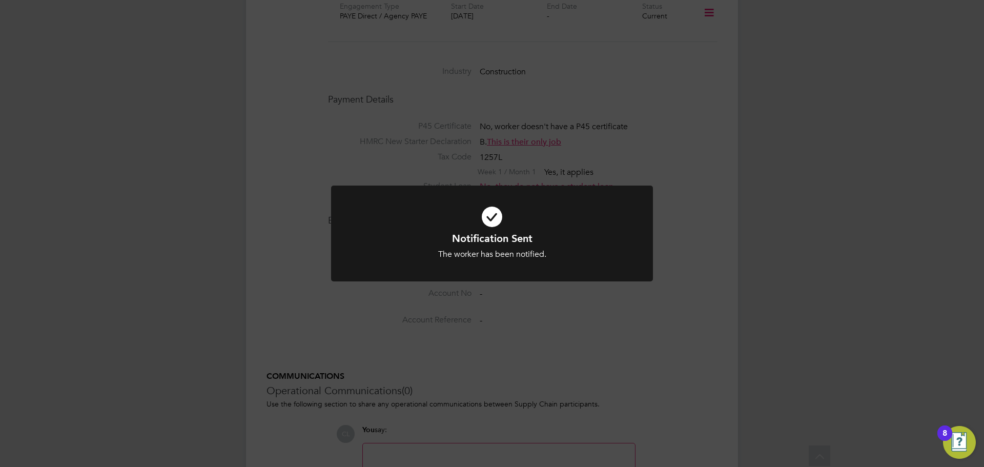
click at [517, 241] on h1 "Notification Sent" at bounding box center [492, 238] width 266 height 13
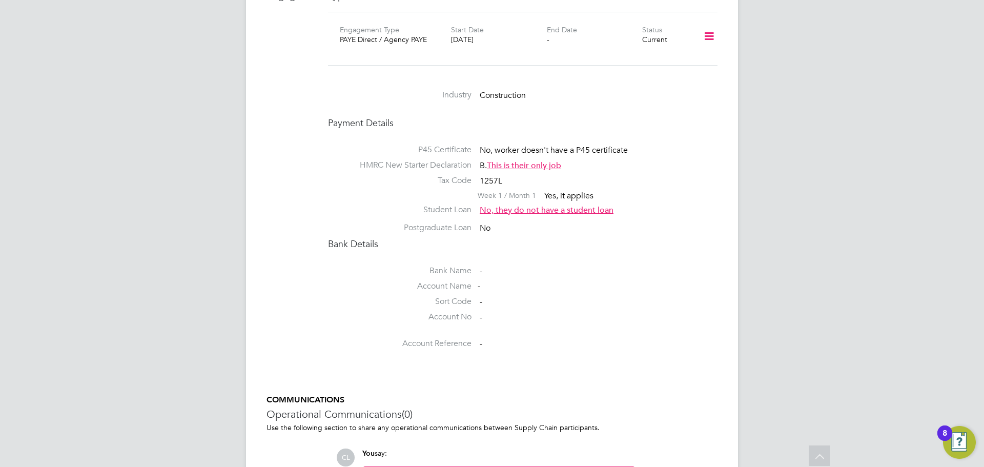
scroll to position [847, 0]
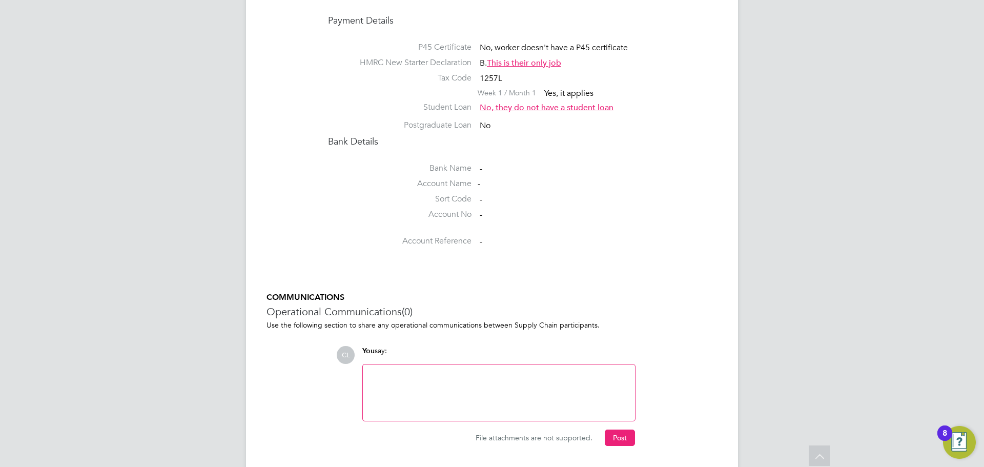
click at [442, 370] on div at bounding box center [499, 392] width 260 height 44
paste div
click at [425, 370] on div "Mark Anthony Mckenzie - 07940 070758 - BROTHER" at bounding box center [499, 392] width 260 height 44
drag, startPoint x: 463, startPoint y: 353, endPoint x: 425, endPoint y: 345, distance: 38.2
click at [559, 370] on div "Mark Anthony McKenzie - 07940 070758 - BROTHER" at bounding box center [499, 392] width 260 height 44
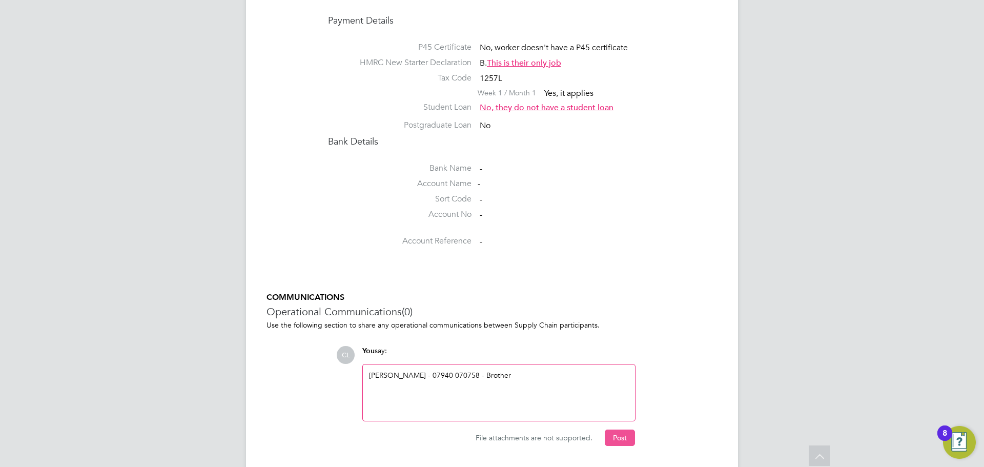
click at [631, 429] on button "Post" at bounding box center [620, 437] width 30 height 16
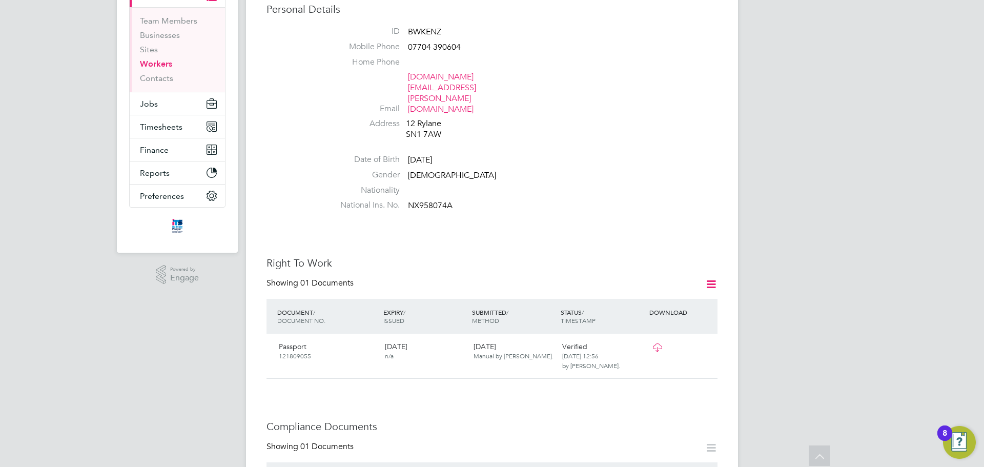
scroll to position [0, 0]
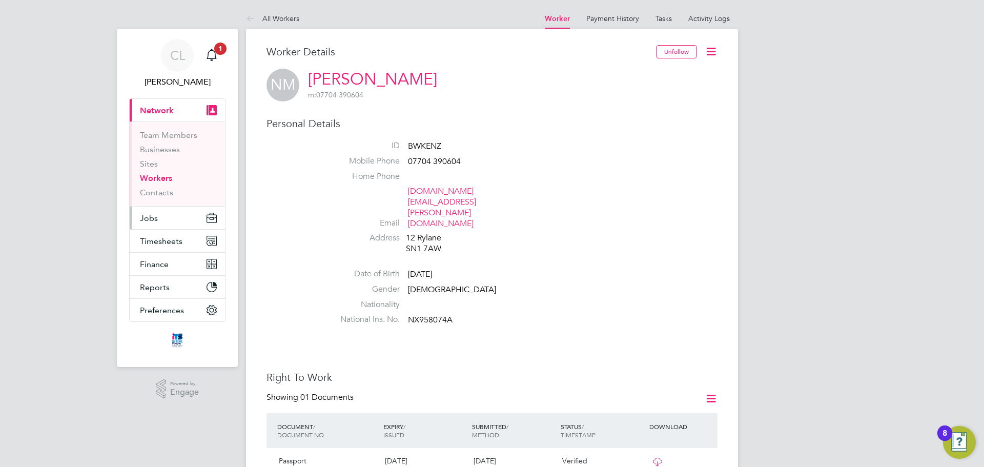
click at [164, 215] on button "Jobs" at bounding box center [177, 217] width 95 height 23
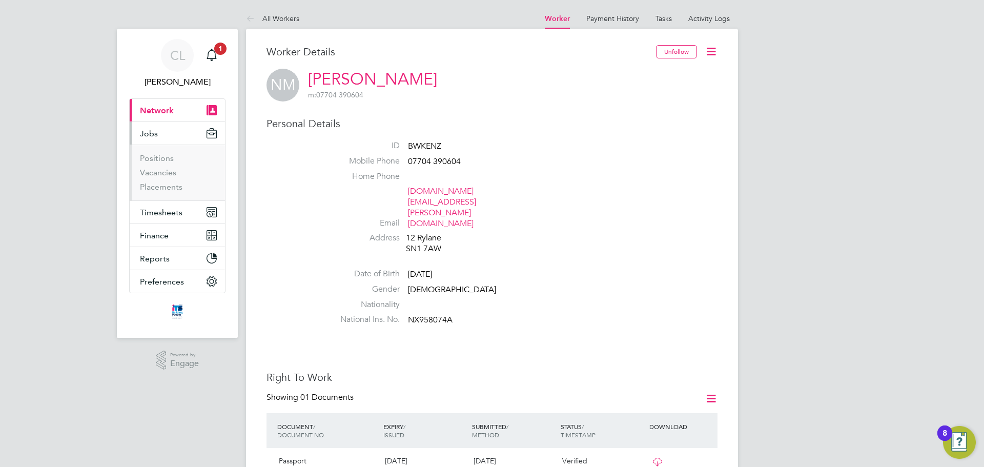
click at [161, 167] on li "Positions" at bounding box center [178, 160] width 77 height 14
click at [161, 170] on link "Vacancies" at bounding box center [158, 173] width 36 height 10
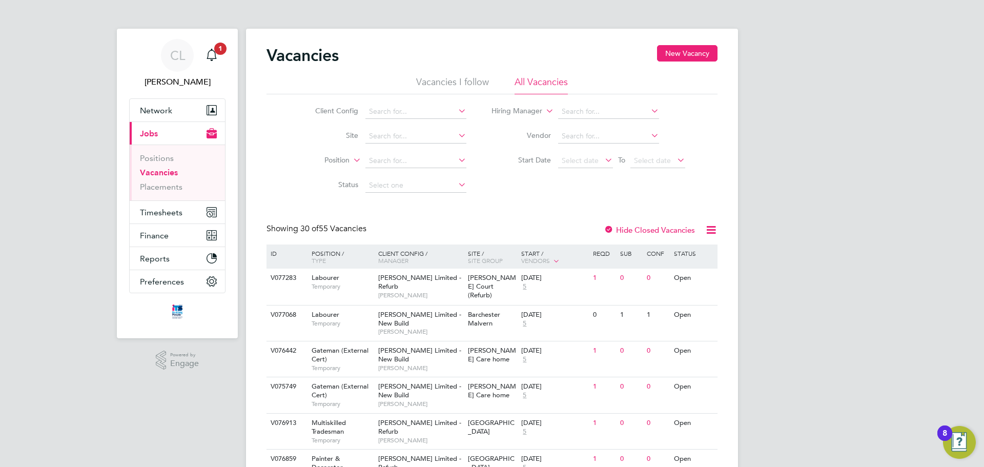
click at [388, 127] on li "Site" at bounding box center [382, 136] width 193 height 25
click at [388, 129] on li "Site" at bounding box center [382, 136] width 193 height 25
click at [388, 130] on input at bounding box center [415, 136] width 101 height 14
click at [387, 147] on li "Wan borough" at bounding box center [415, 150] width 102 height 14
type input "[GEOGRAPHIC_DATA]"
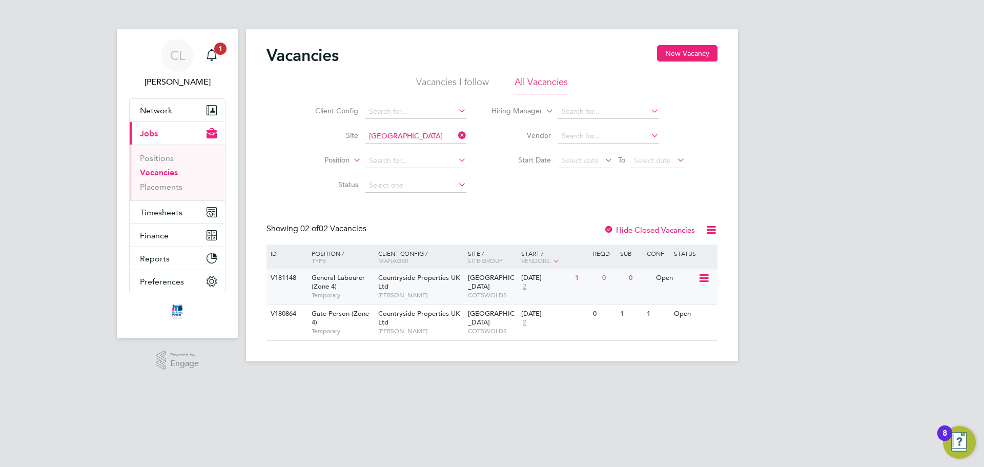
click at [389, 287] on div "Countryside Properties UK Ltd Clark Rutland" at bounding box center [421, 285] width 90 height 35
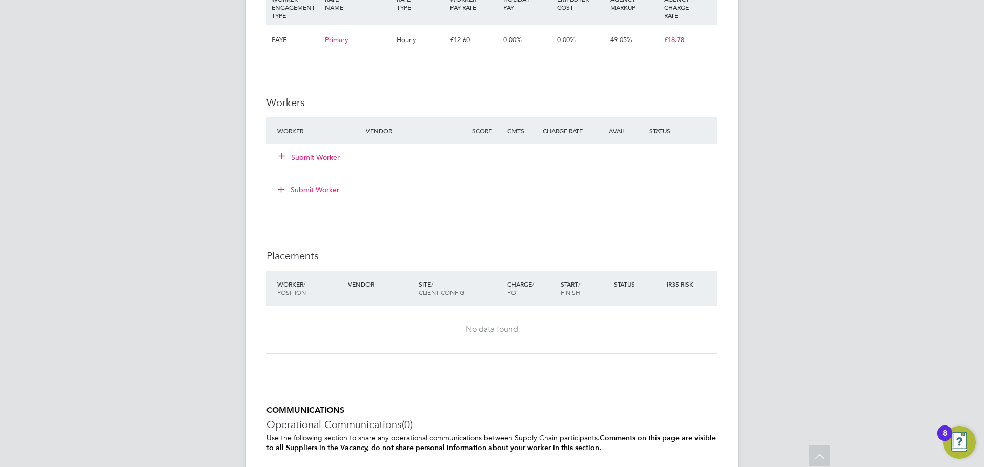
scroll to position [820, 0]
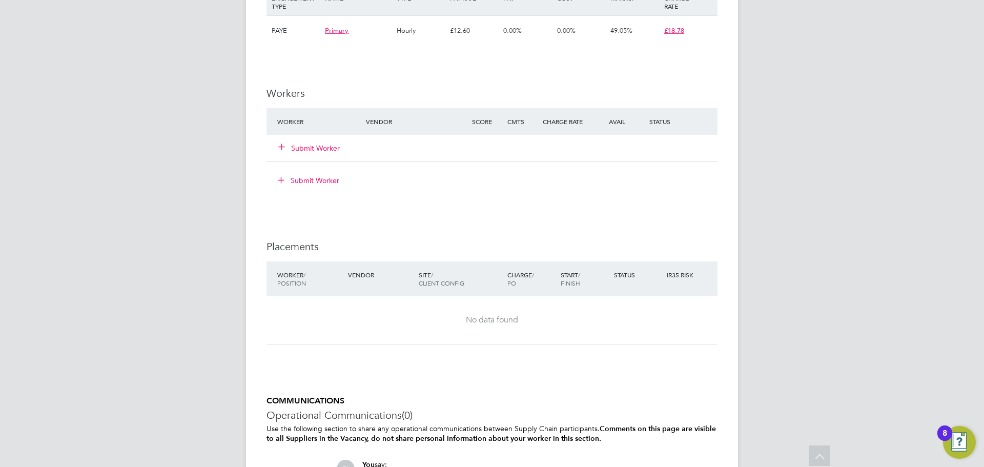
click at [327, 149] on button "Submit Worker" at bounding box center [309, 148] width 61 height 10
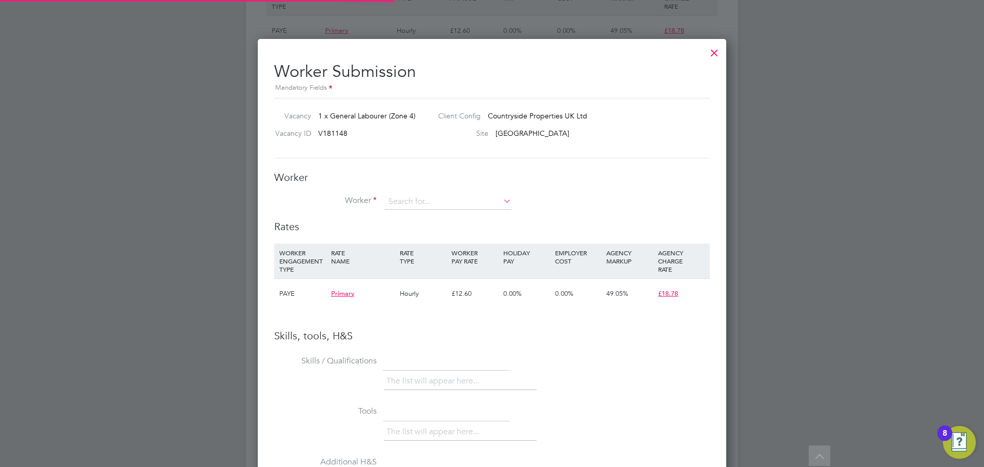
scroll to position [648, 469]
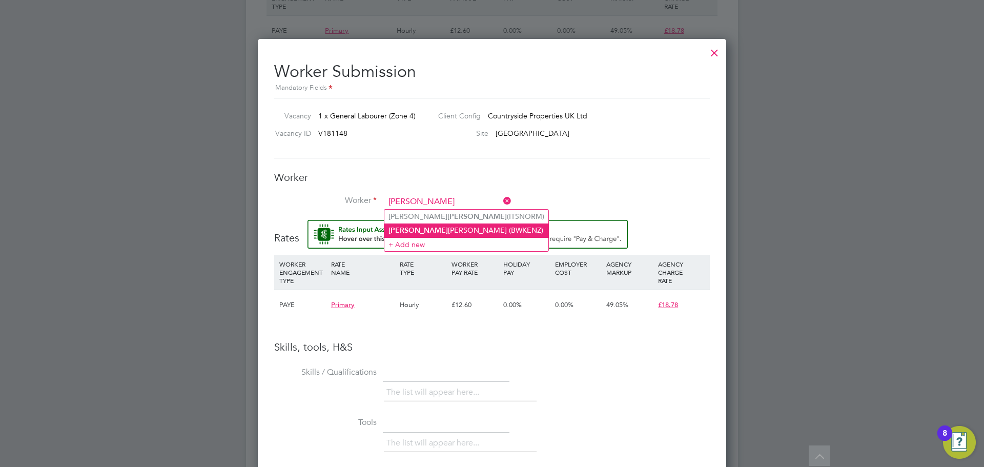
click at [410, 227] on b "[PERSON_NAME]" at bounding box center [417, 230] width 59 height 9
type input "[PERSON_NAME] (BWKENZ)"
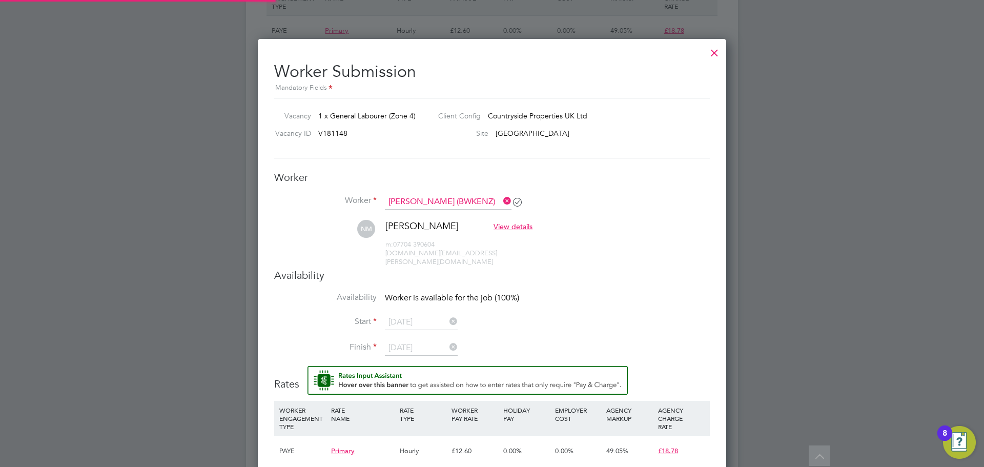
scroll to position [5, 5]
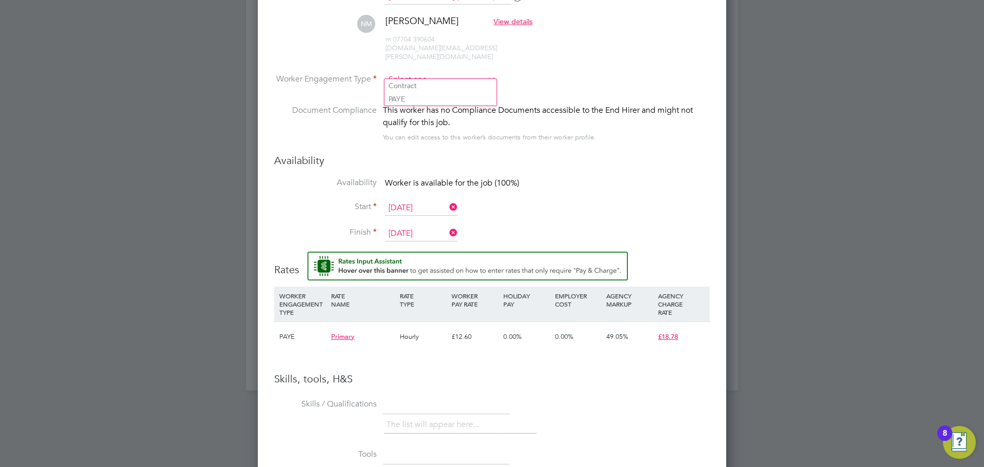
click at [434, 72] on input at bounding box center [440, 79] width 111 height 15
click at [438, 102] on li "PAYE" at bounding box center [440, 98] width 112 height 13
type input "PAYE"
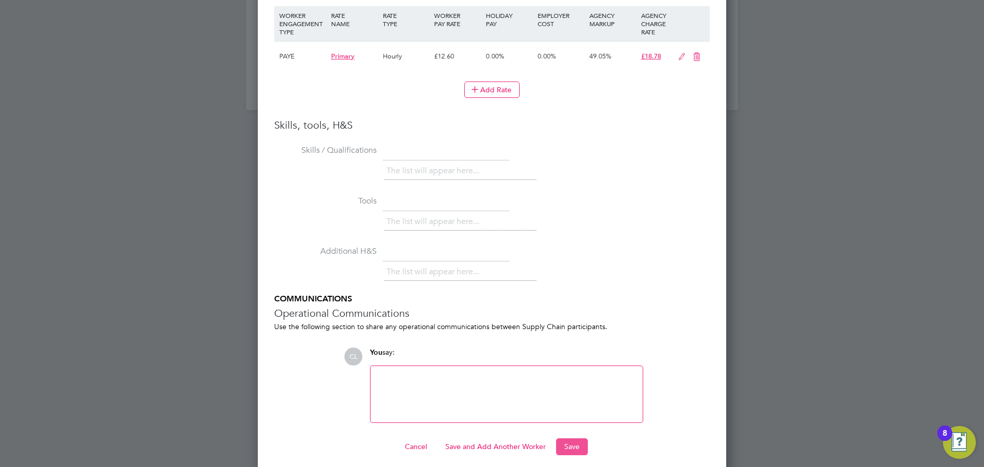
click at [566, 438] on button "Save" at bounding box center [572, 446] width 32 height 16
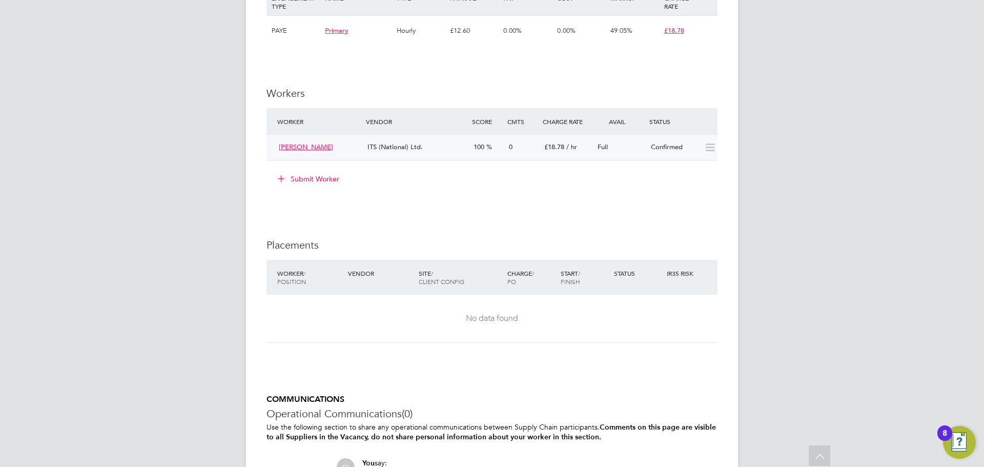
click at [698, 147] on div "Confirmed" at bounding box center [673, 147] width 53 height 17
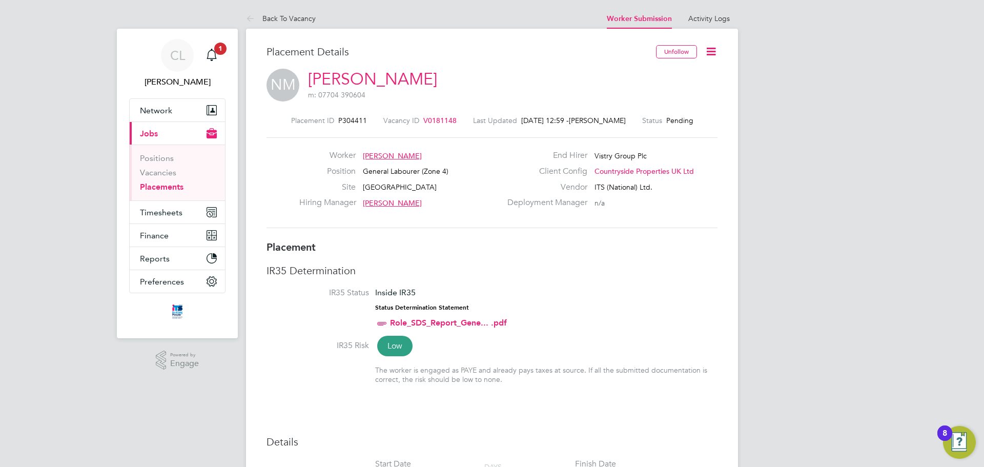
click at [704, 46] on icon at bounding box center [710, 51] width 13 height 13
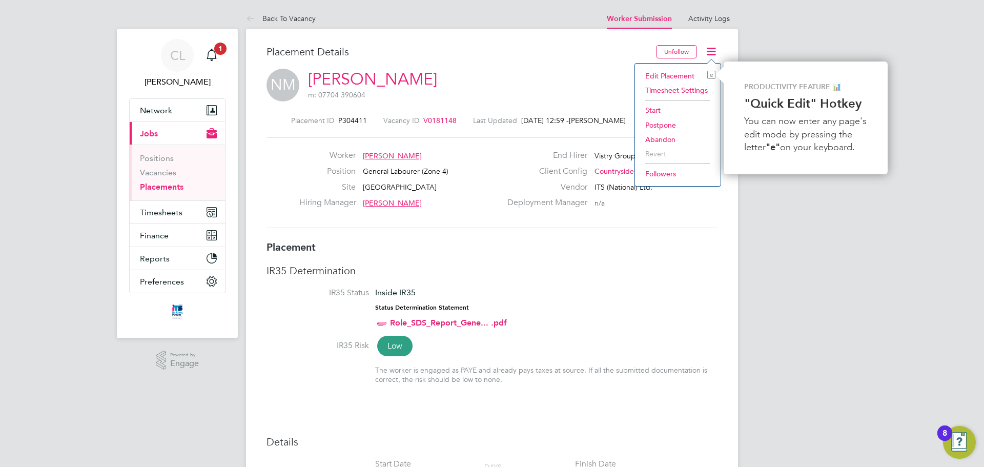
click at [651, 110] on li "Start" at bounding box center [677, 110] width 75 height 14
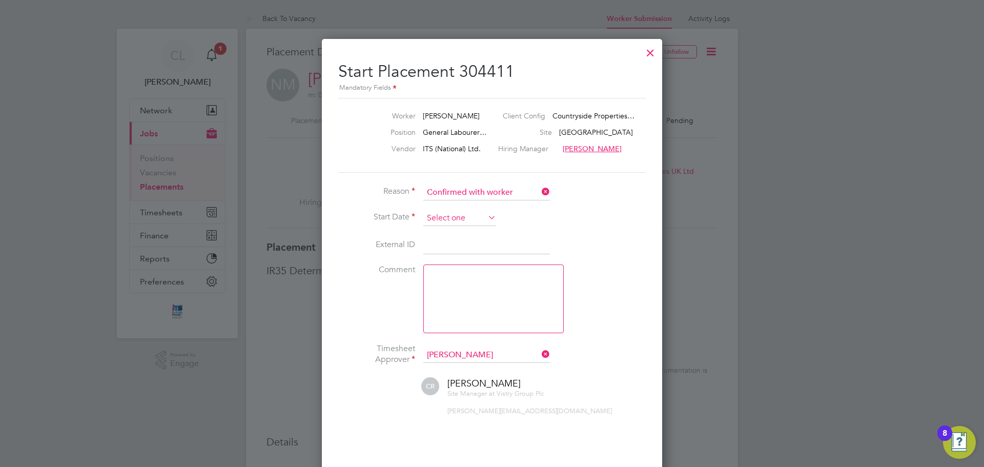
click at [472, 211] on input at bounding box center [459, 218] width 73 height 15
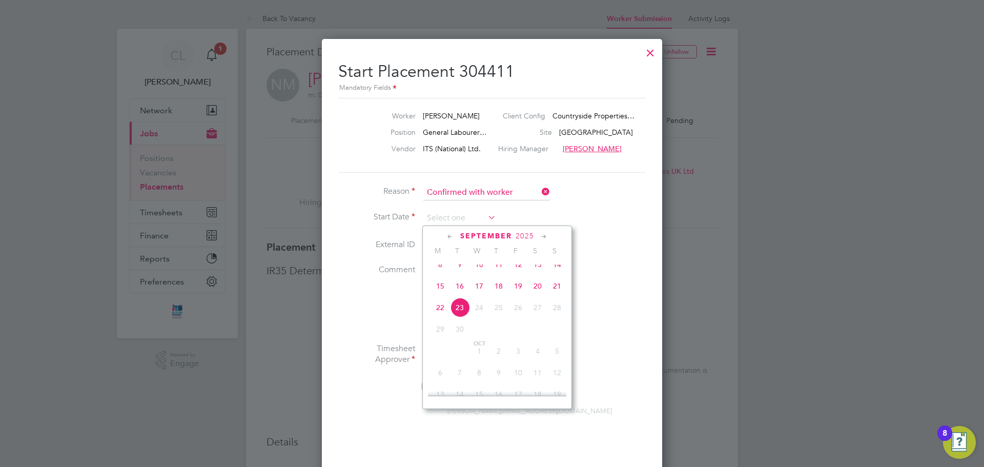
click at [460, 316] on span "23" at bounding box center [459, 307] width 19 height 19
type input "[DATE]"
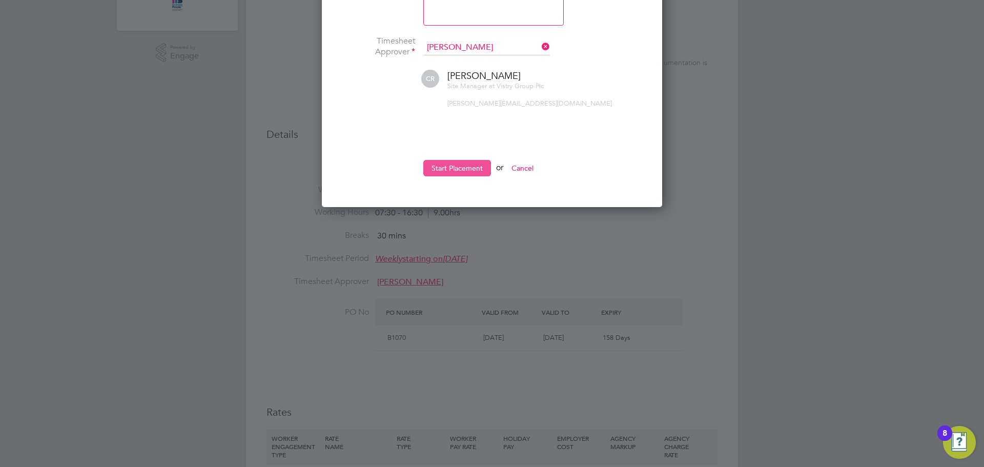
click at [466, 170] on button "Start Placement" at bounding box center [457, 168] width 68 height 16
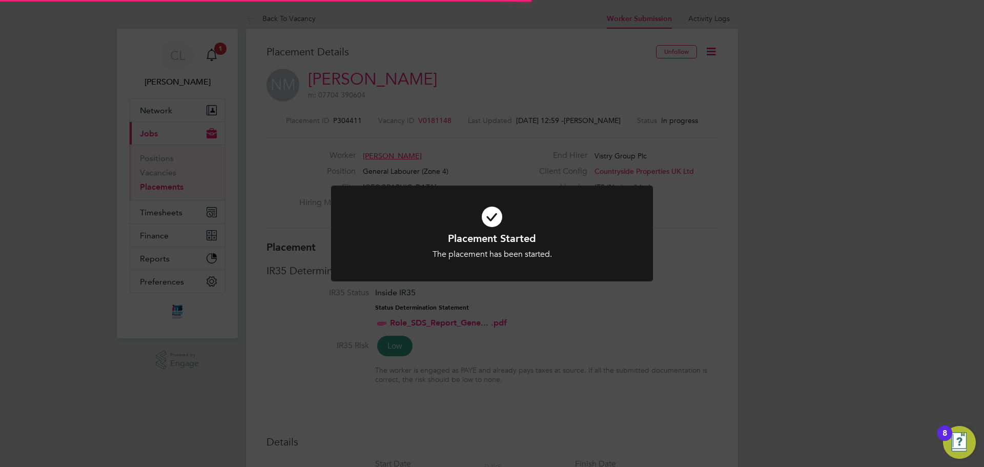
click at [475, 223] on icon at bounding box center [492, 217] width 266 height 40
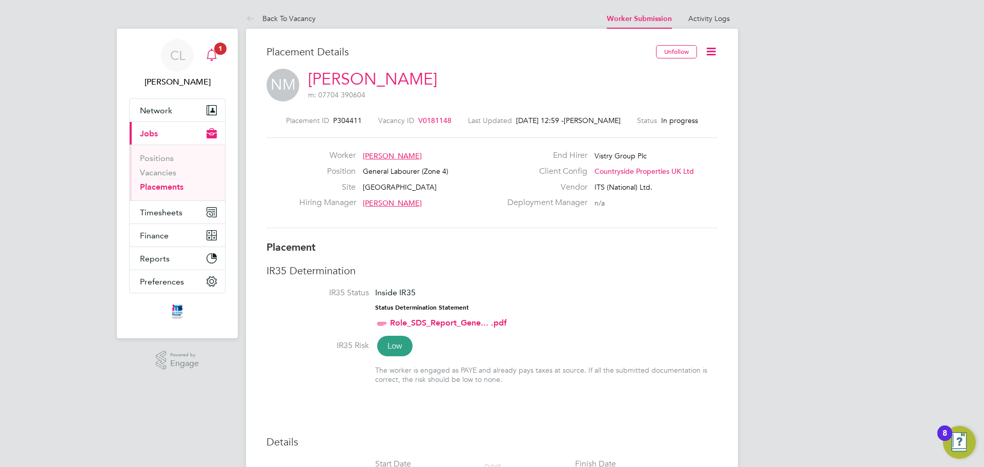
click at [219, 53] on span "1" at bounding box center [220, 49] width 12 height 12
